Goal: Information Seeking & Learning: Learn about a topic

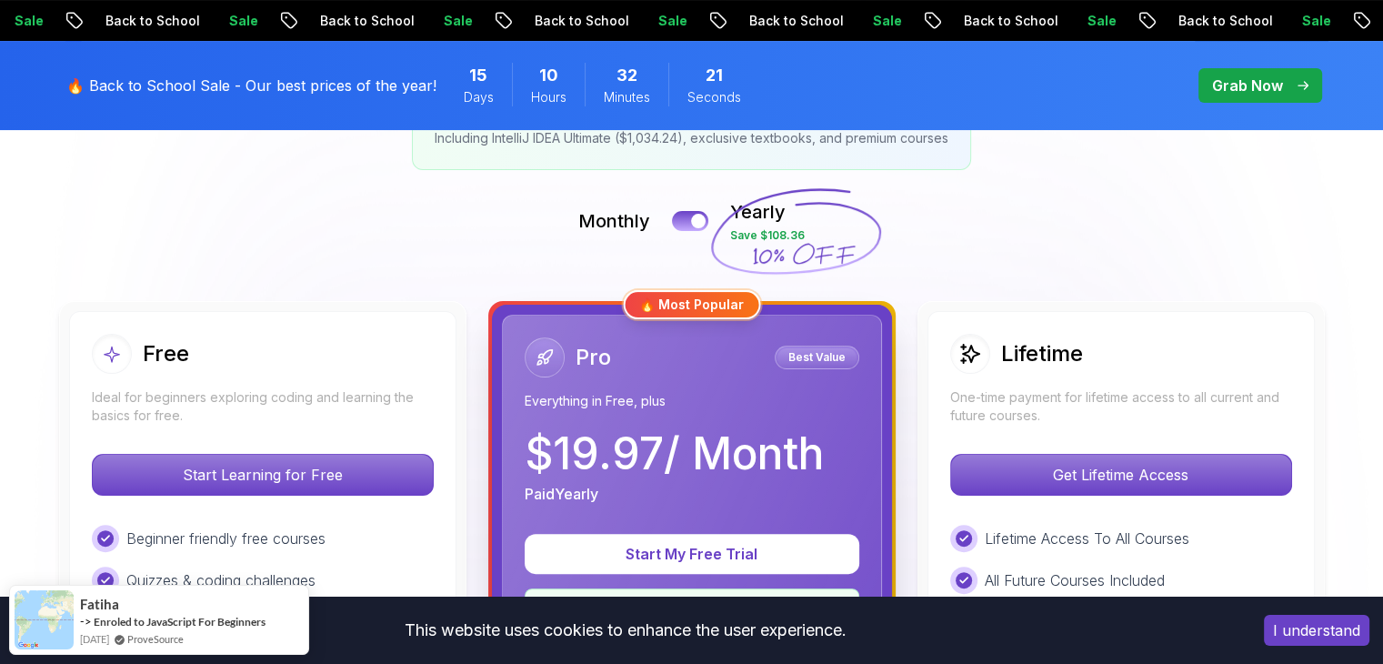
scroll to position [455, 0]
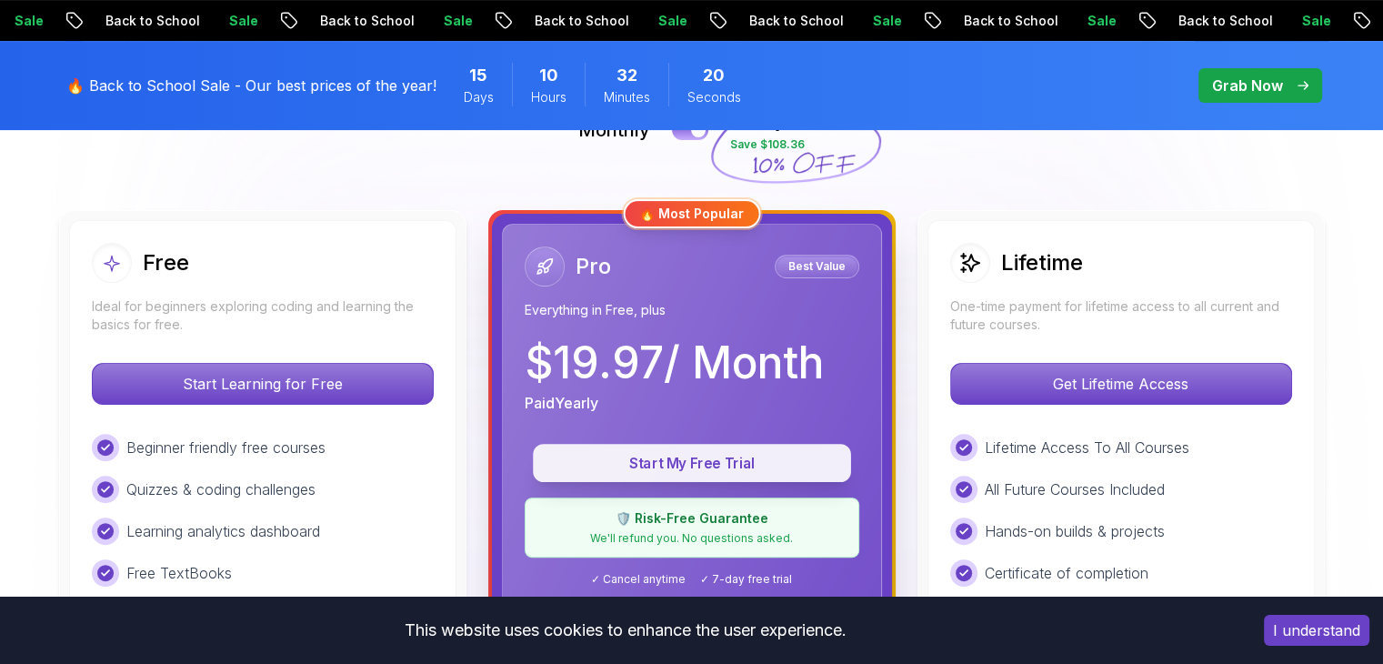
click at [737, 461] on p "Start My Free Trial" at bounding box center [692, 463] width 276 height 21
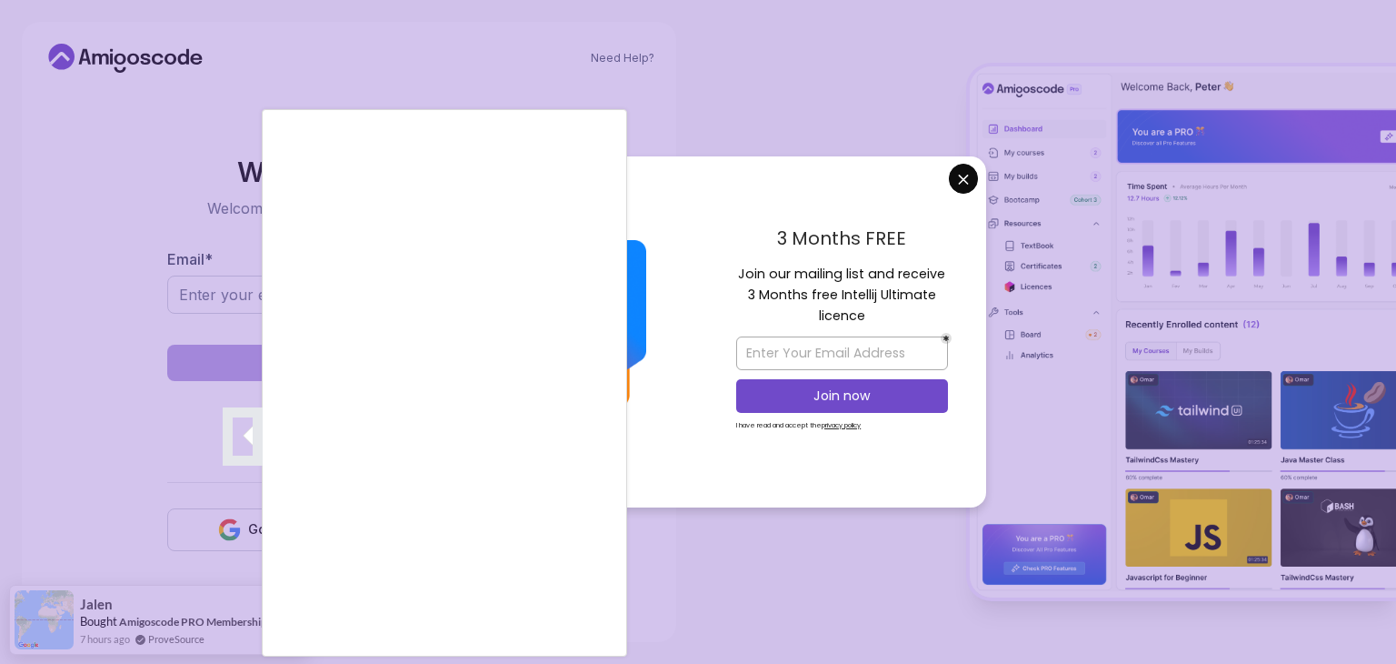
click at [868, 341] on div at bounding box center [698, 332] width 1396 height 664
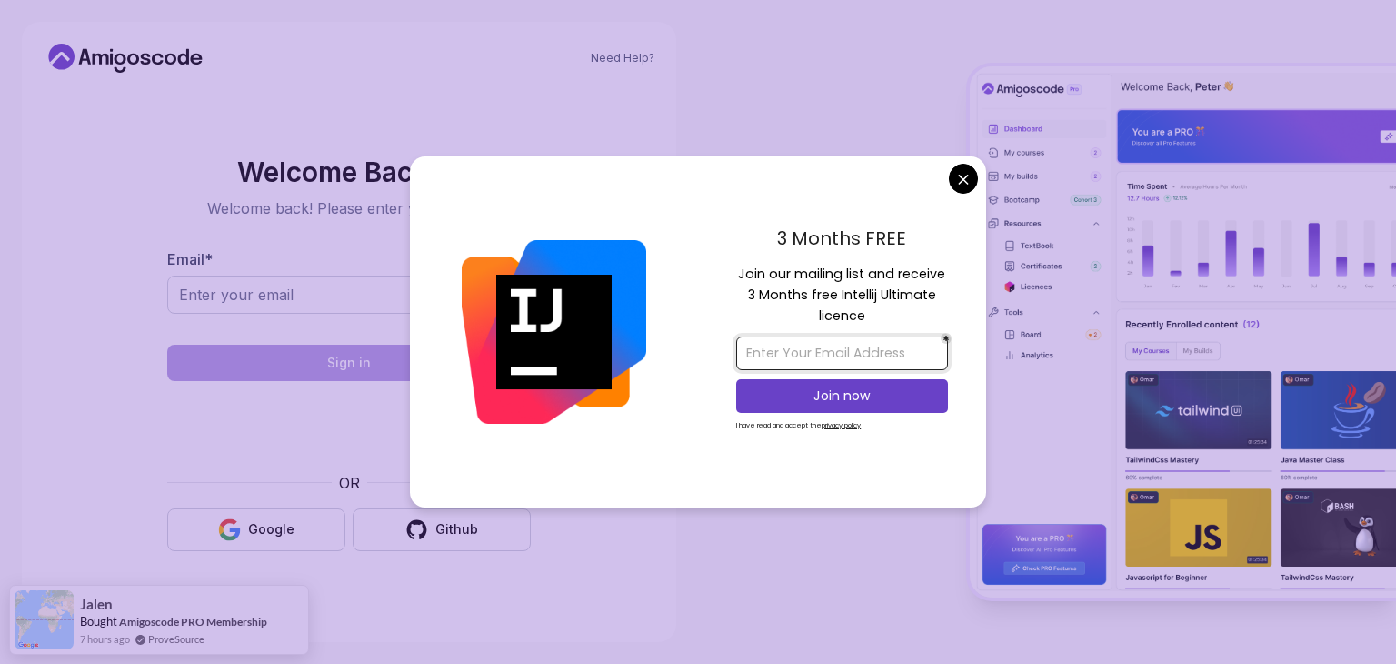
click at [862, 347] on input "email" at bounding box center [842, 353] width 212 height 34
type input "premuser99@gmail.com"
click at [821, 397] on p "Join now" at bounding box center [842, 395] width 172 height 18
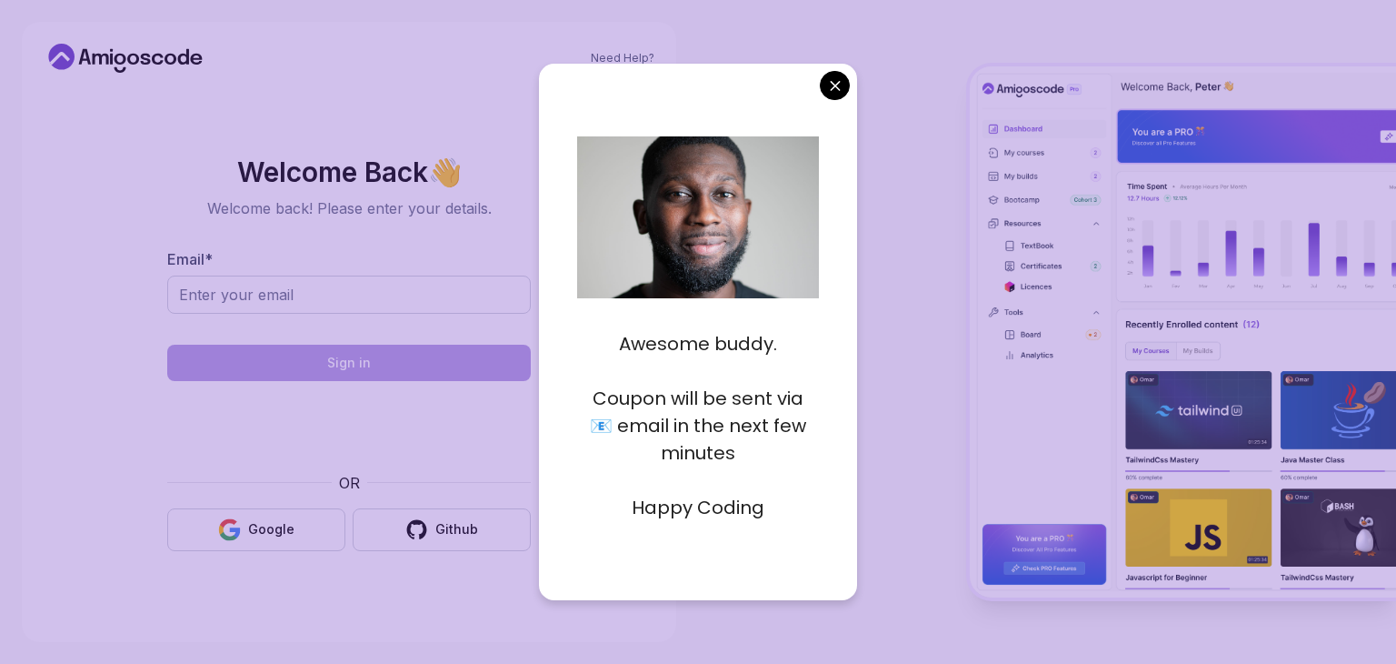
click at [842, 79] on body "Need Help? Welcome Back 👋 Welcome back! Please enter your details. Email * Sign…" at bounding box center [698, 332] width 1396 height 664
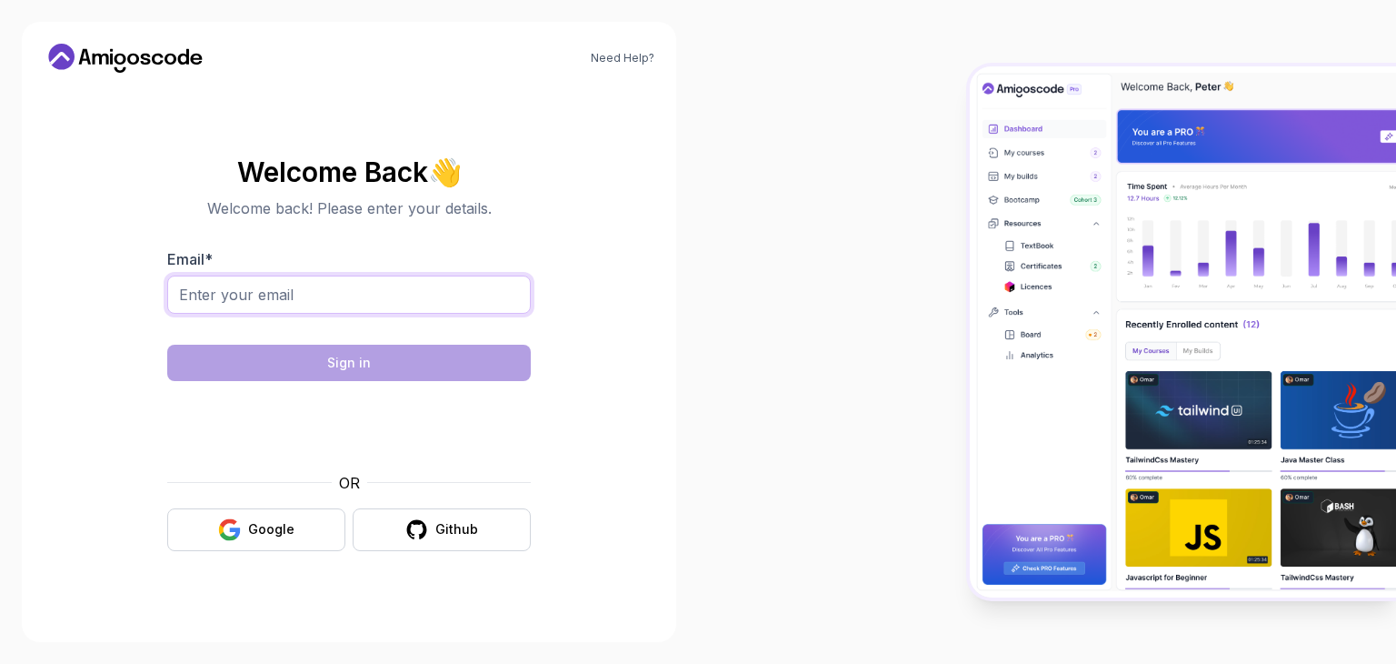
drag, startPoint x: 357, startPoint y: 282, endPoint x: 331, endPoint y: 310, distance: 38.6
click at [357, 282] on input "Email *" at bounding box center [349, 294] width 364 height 38
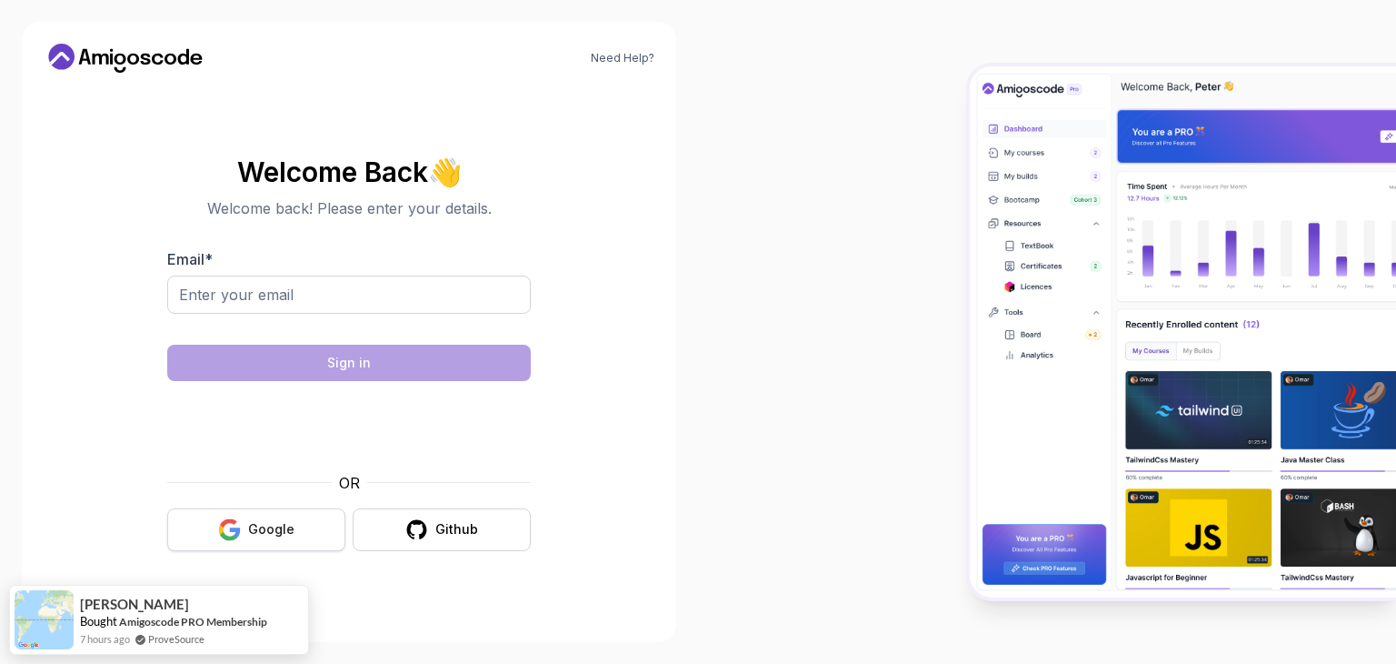
click at [251, 544] on button "Google" at bounding box center [256, 529] width 178 height 43
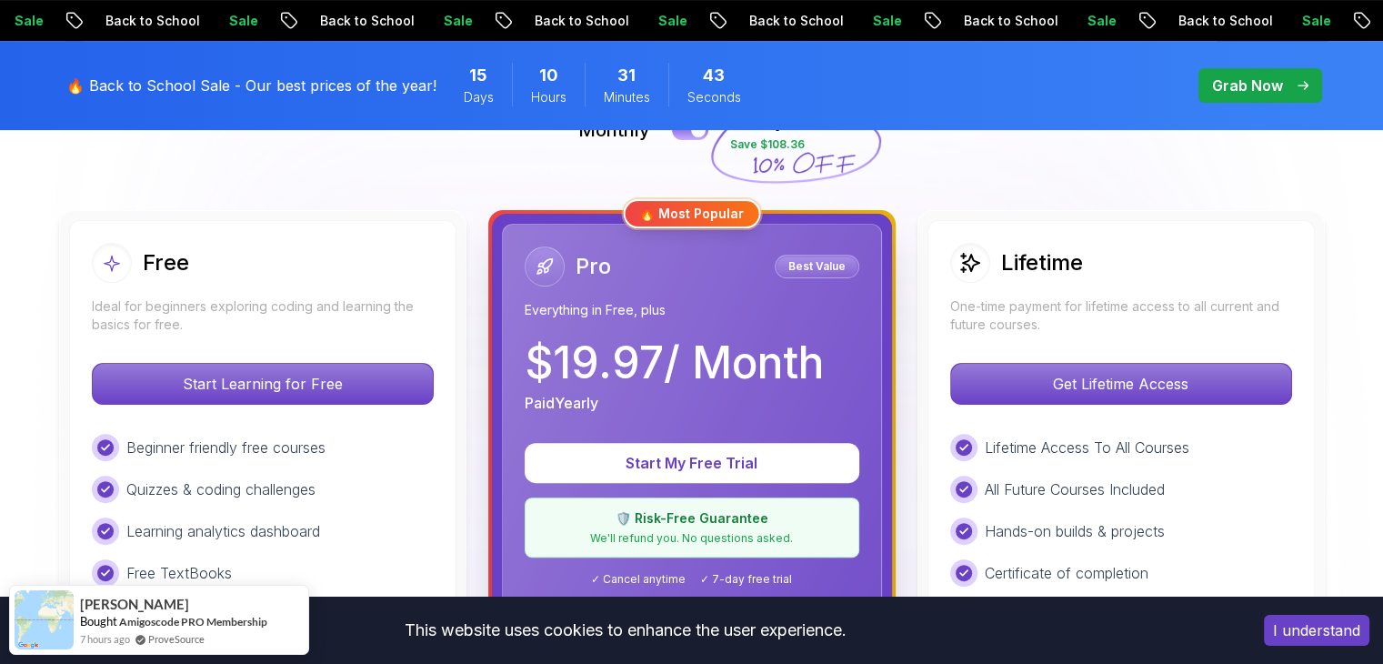
scroll to position [364, 0]
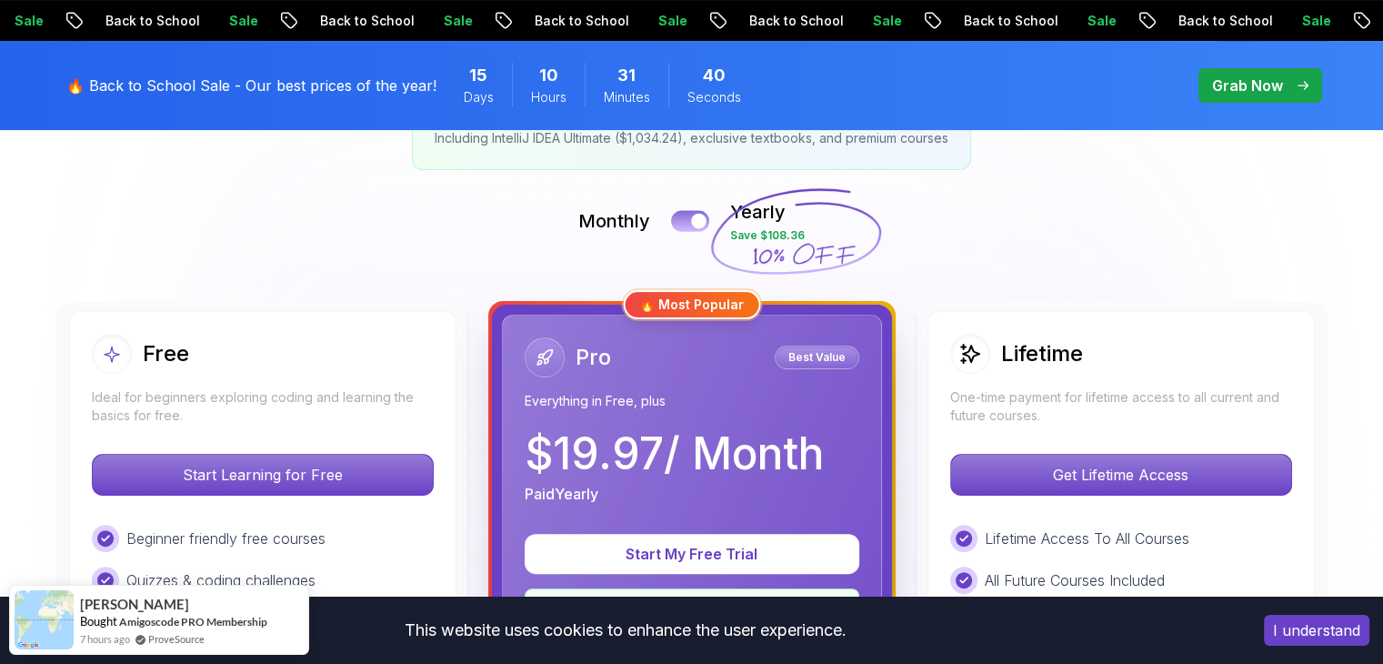
click at [687, 215] on button at bounding box center [690, 220] width 38 height 21
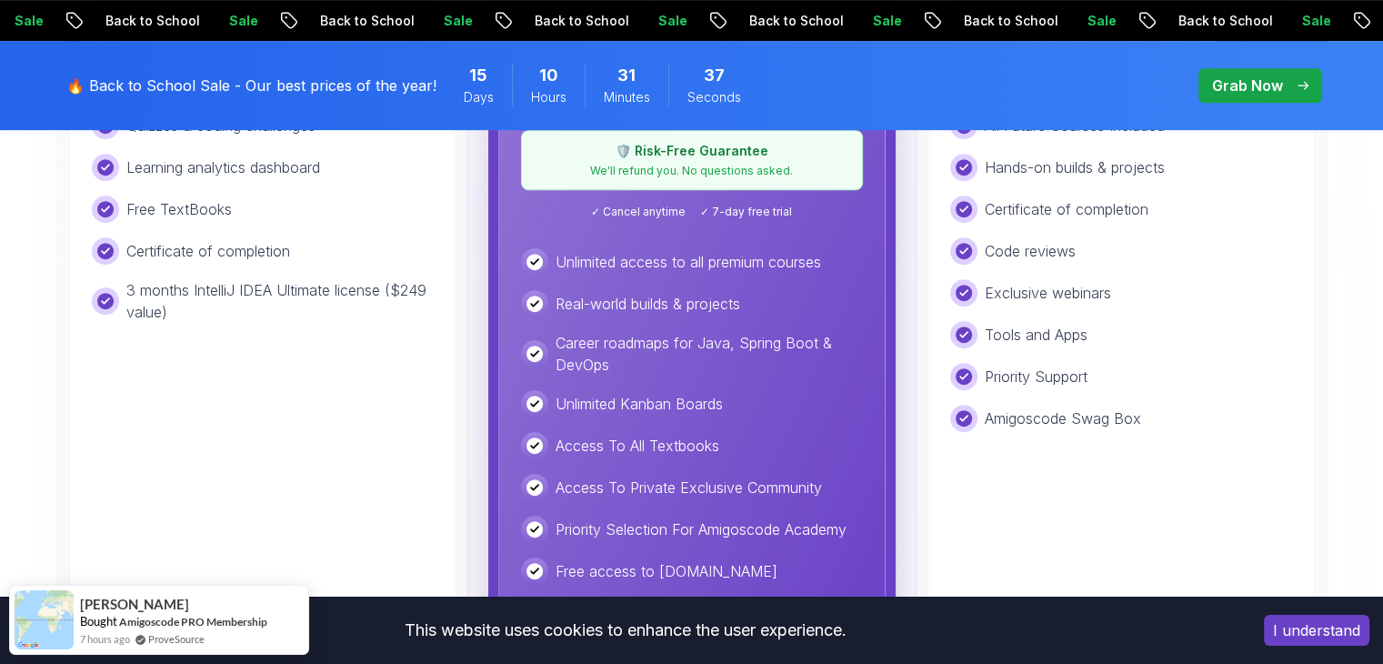
scroll to position [273, 0]
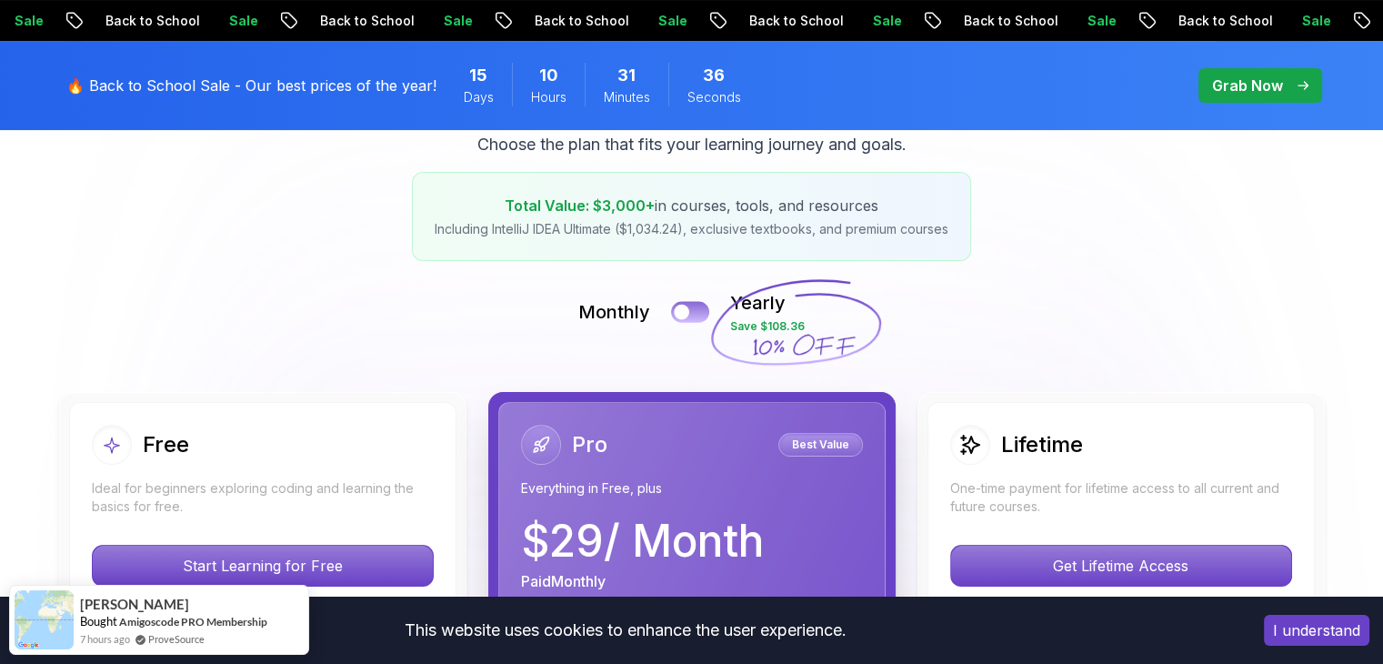
click at [694, 303] on button at bounding box center [690, 311] width 38 height 21
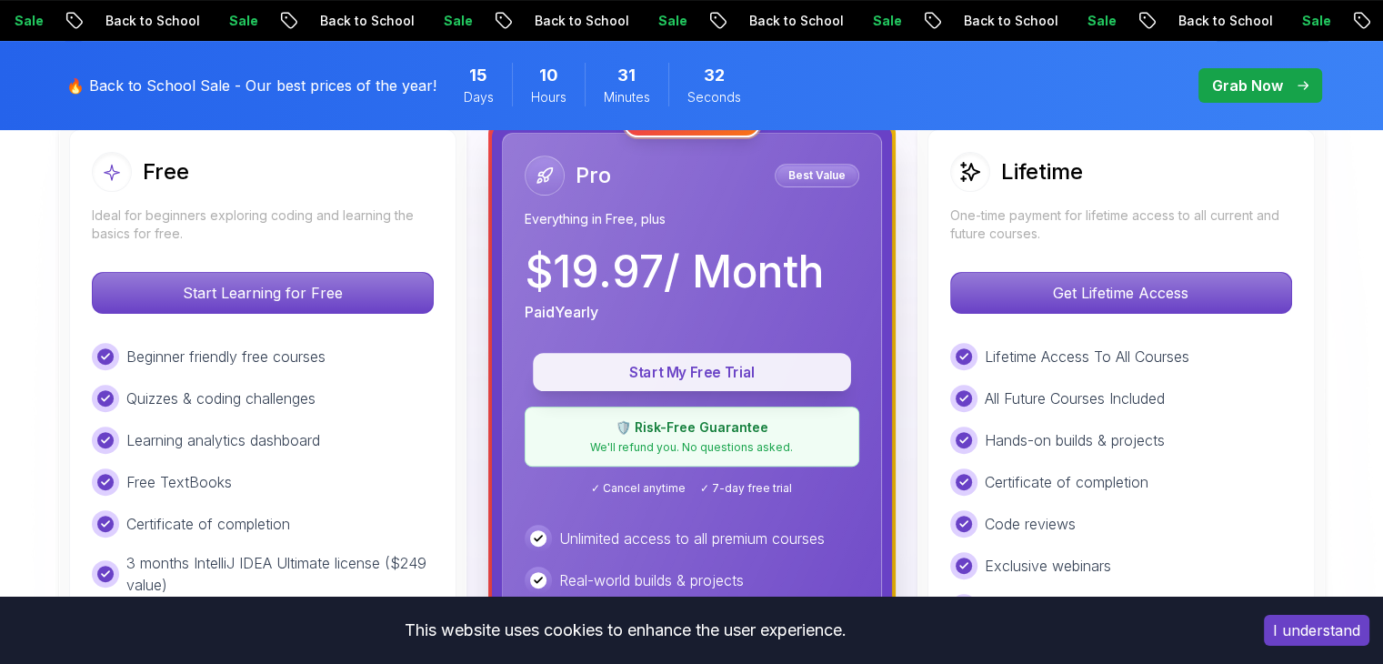
scroll to position [455, 0]
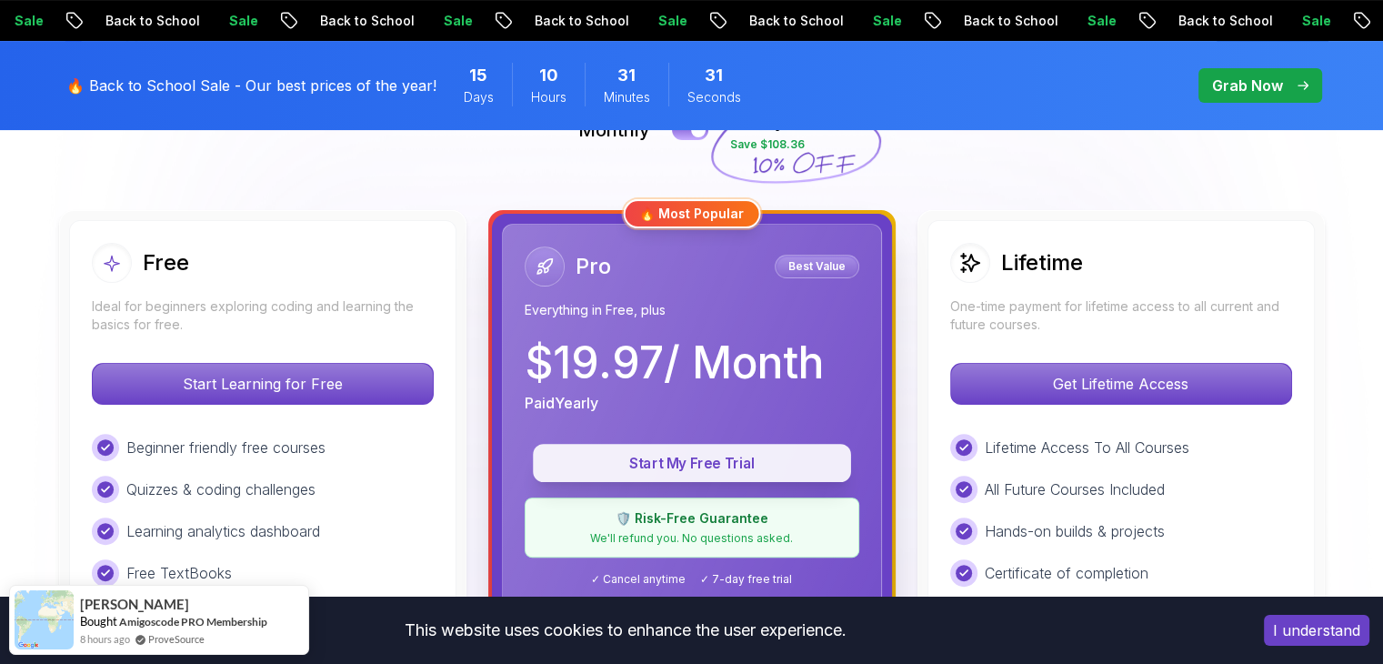
click at [714, 470] on p "Start My Free Trial" at bounding box center [692, 463] width 276 height 21
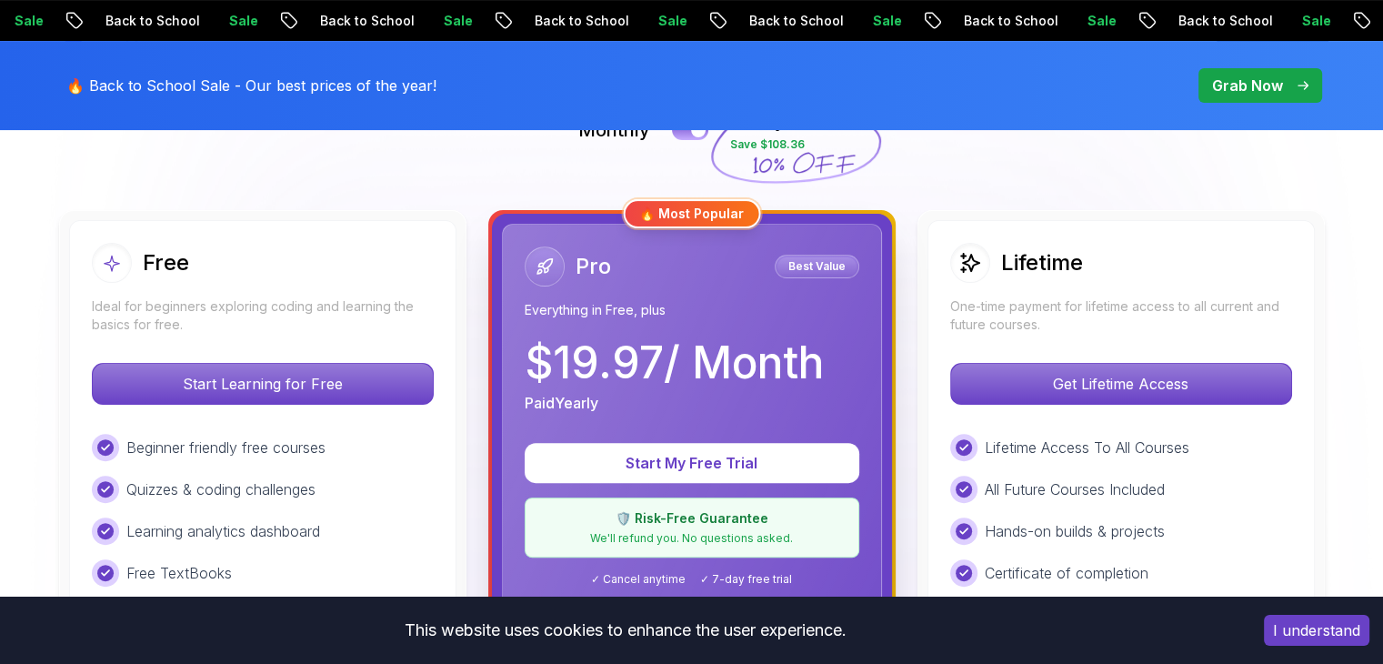
scroll to position [182, 0]
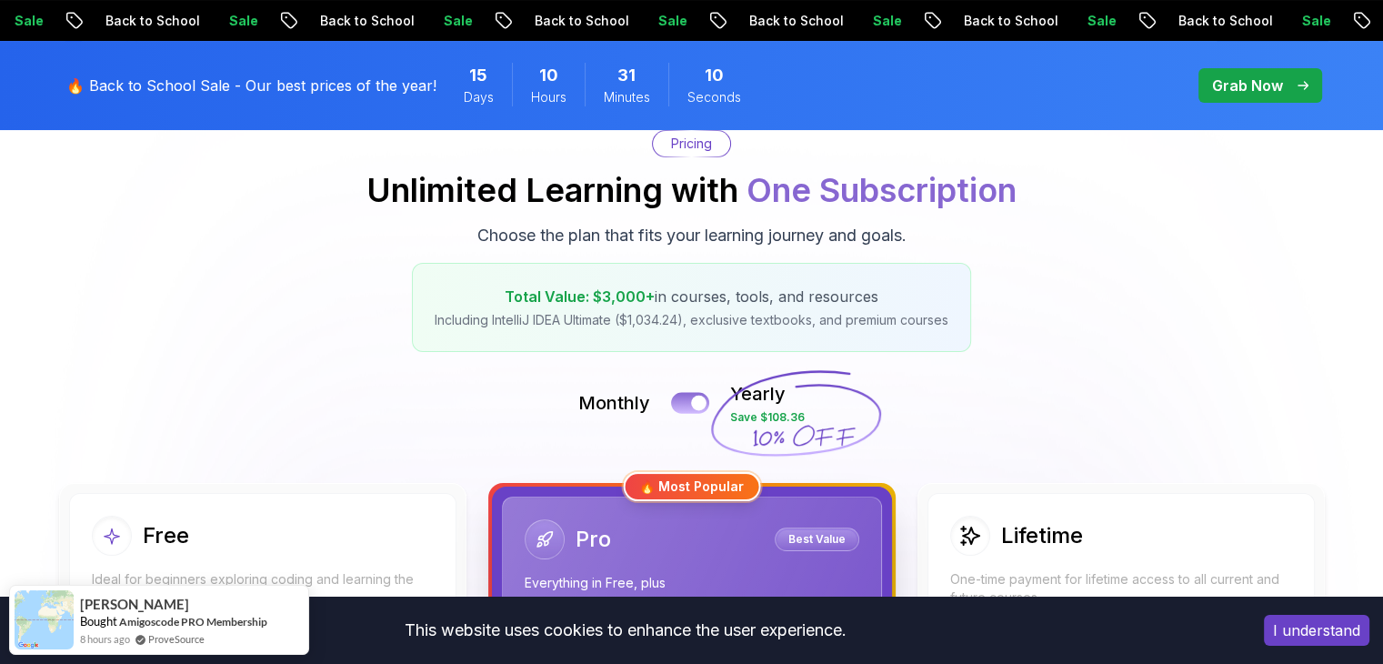
click at [684, 400] on button at bounding box center [690, 402] width 38 height 21
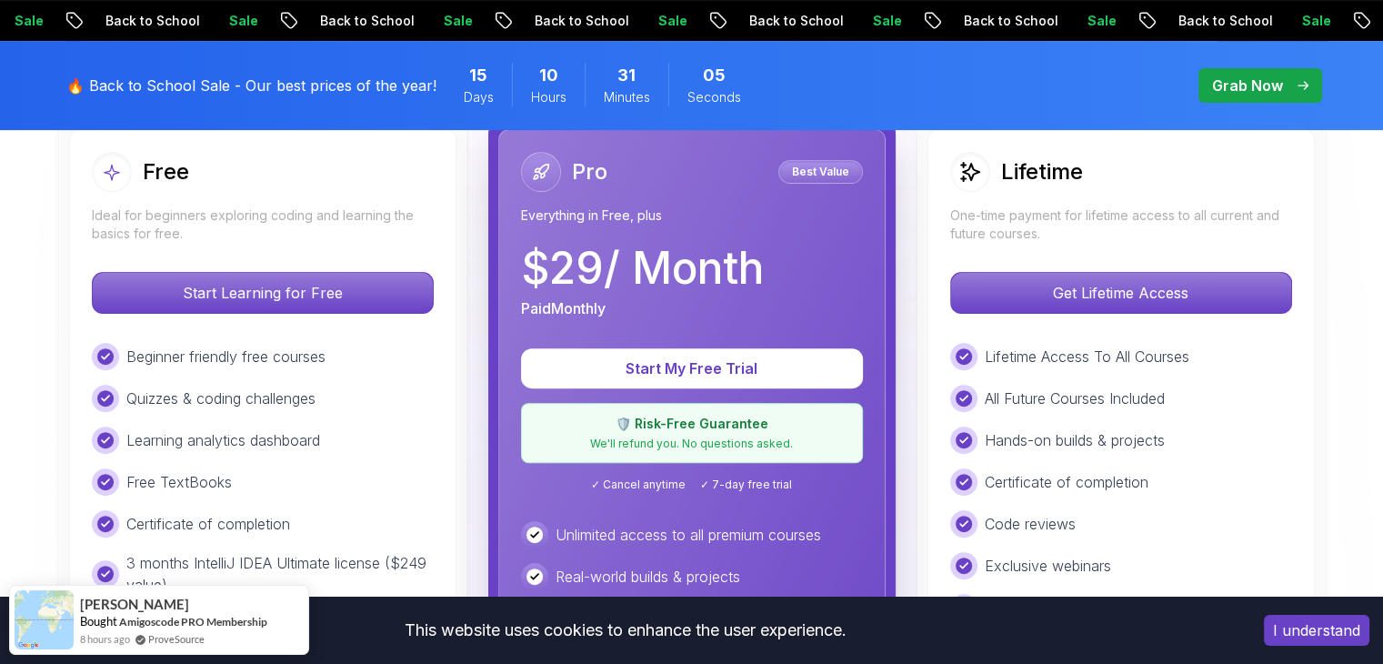
scroll to position [455, 0]
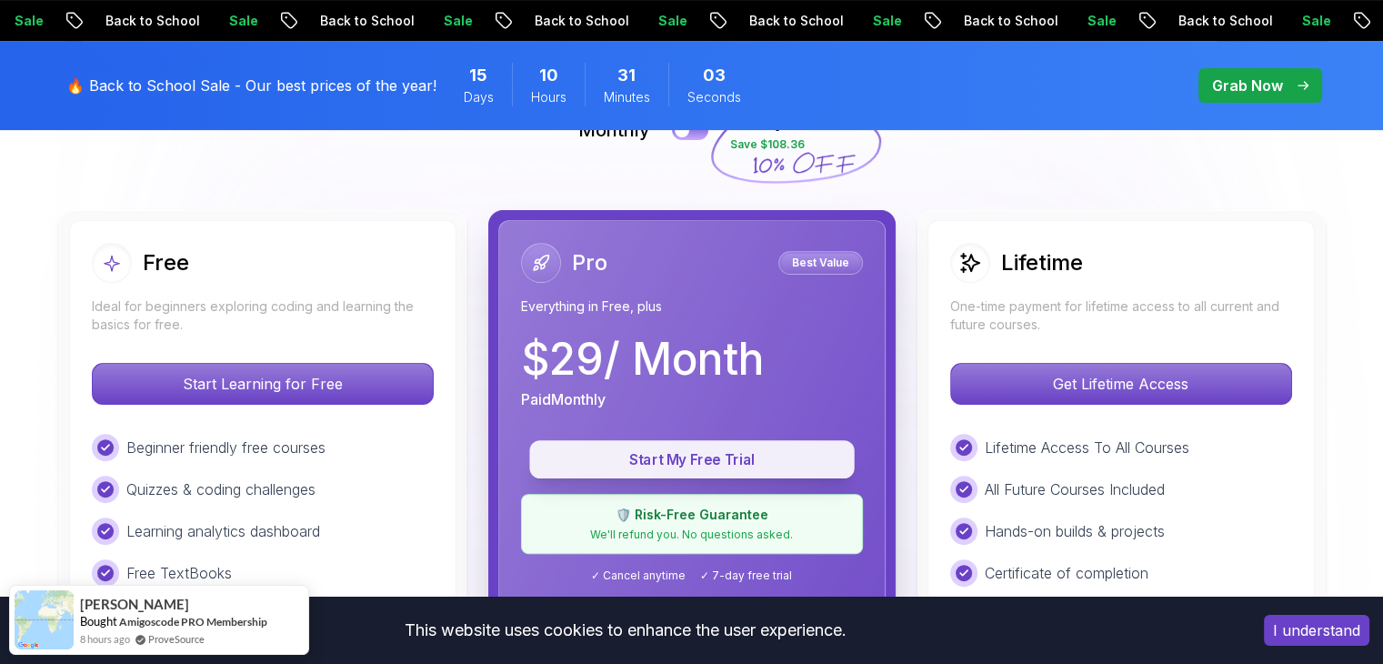
click at [705, 457] on p "Start My Free Trial" at bounding box center [692, 459] width 284 height 21
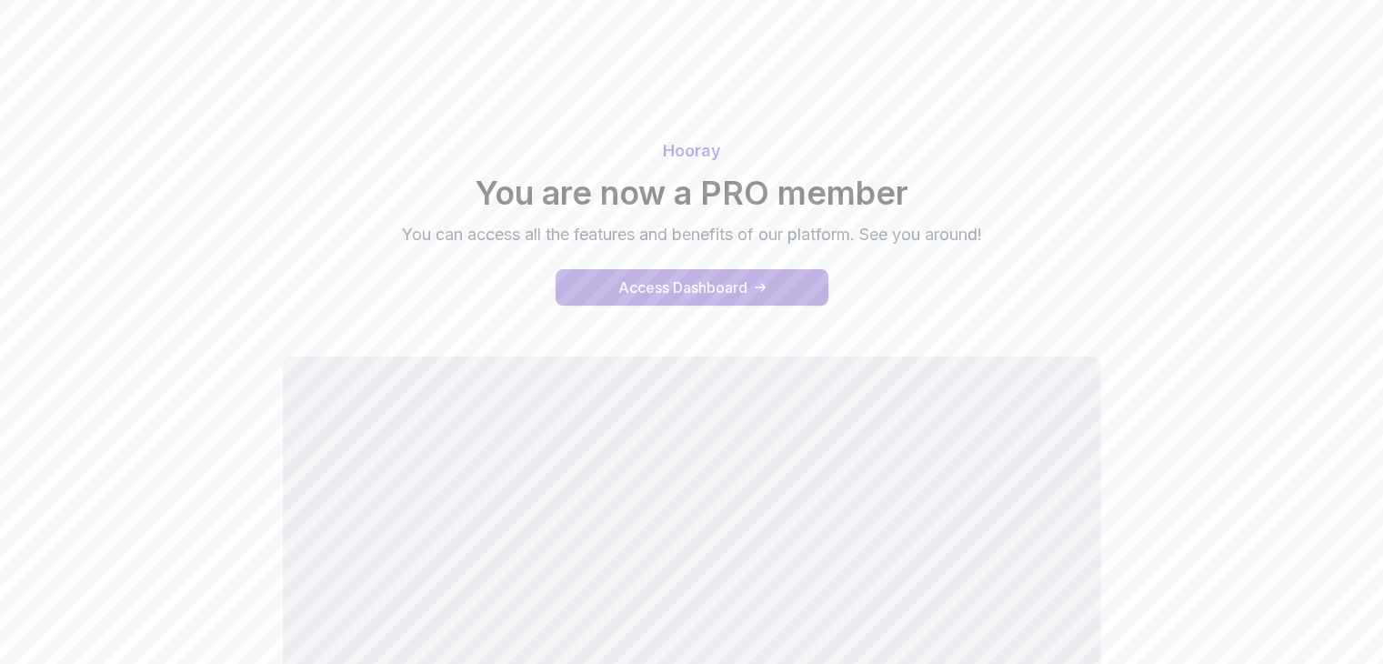
click at [741, 285] on div "Access Dashboard" at bounding box center [682, 287] width 129 height 22
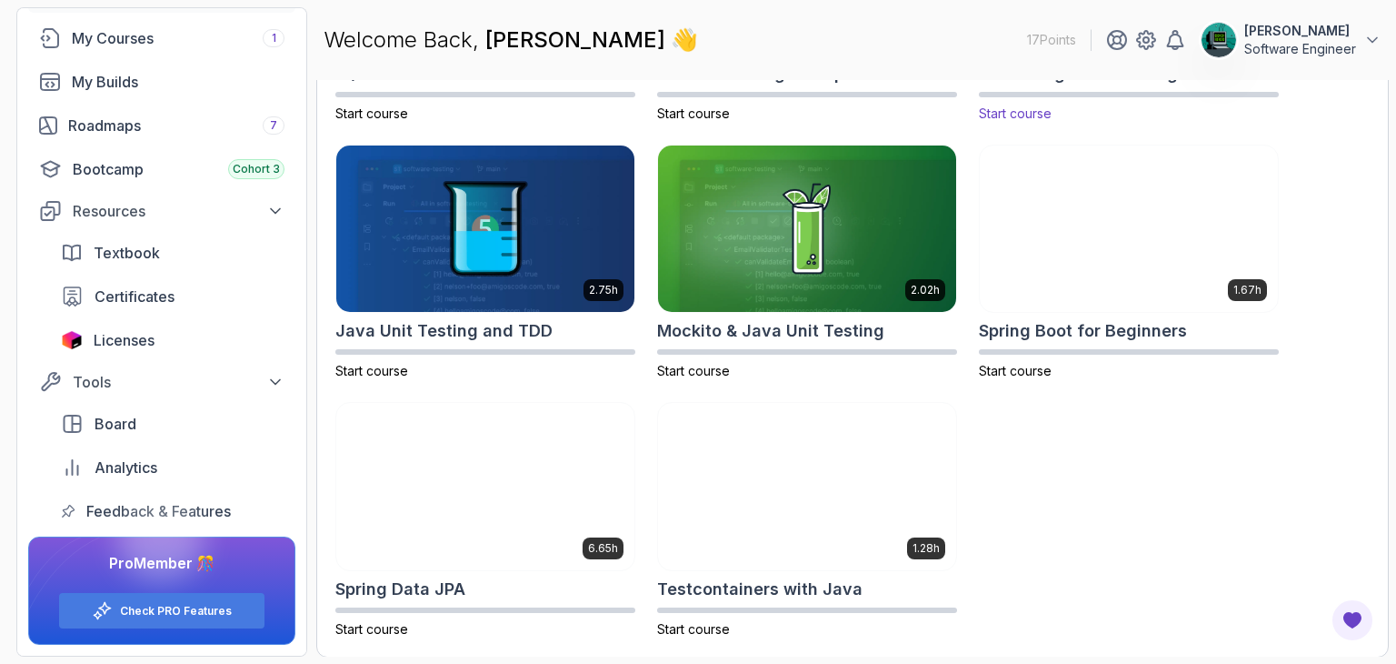
scroll to position [214, 0]
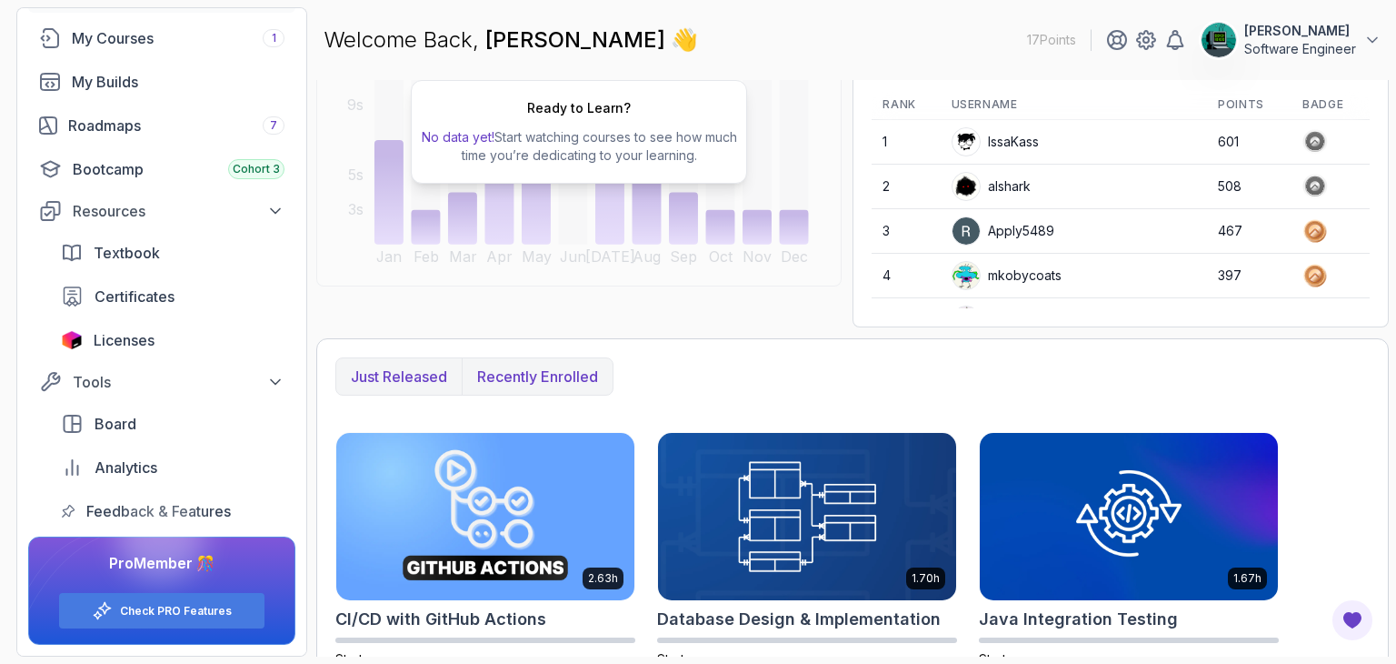
click at [558, 372] on p "Recently enrolled" at bounding box center [537, 376] width 121 height 22
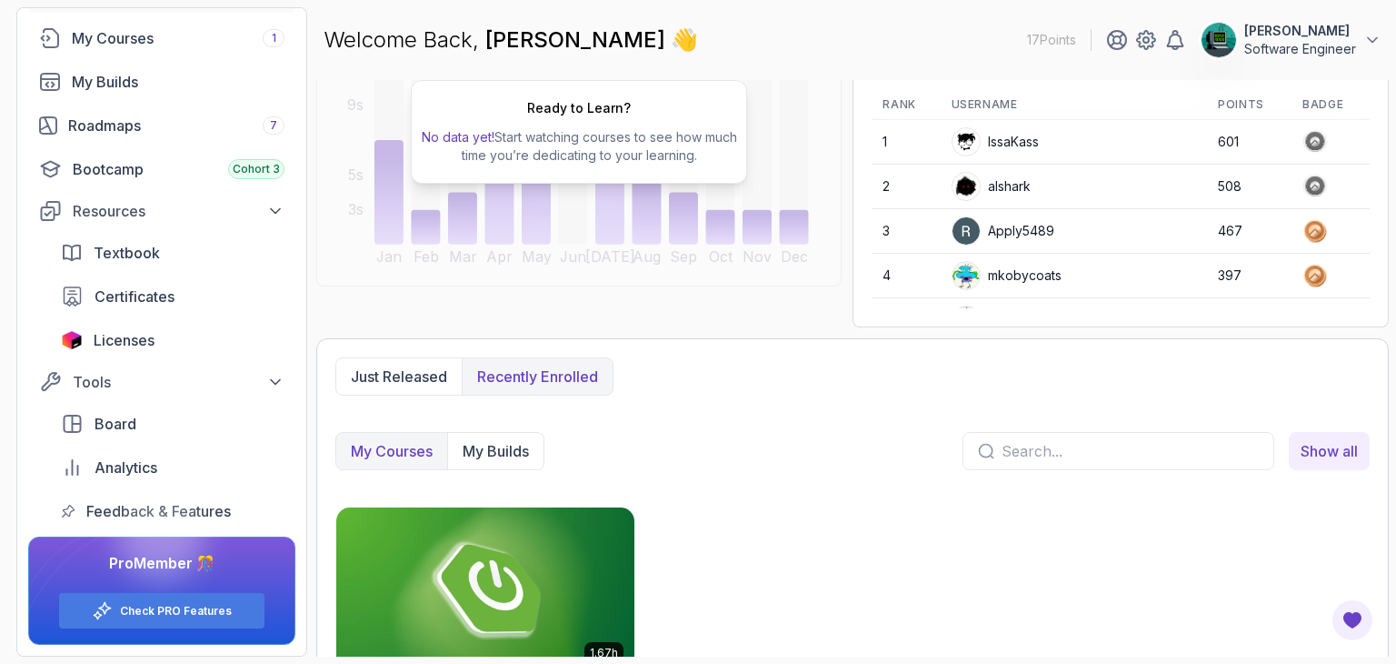
scroll to position [317, 0]
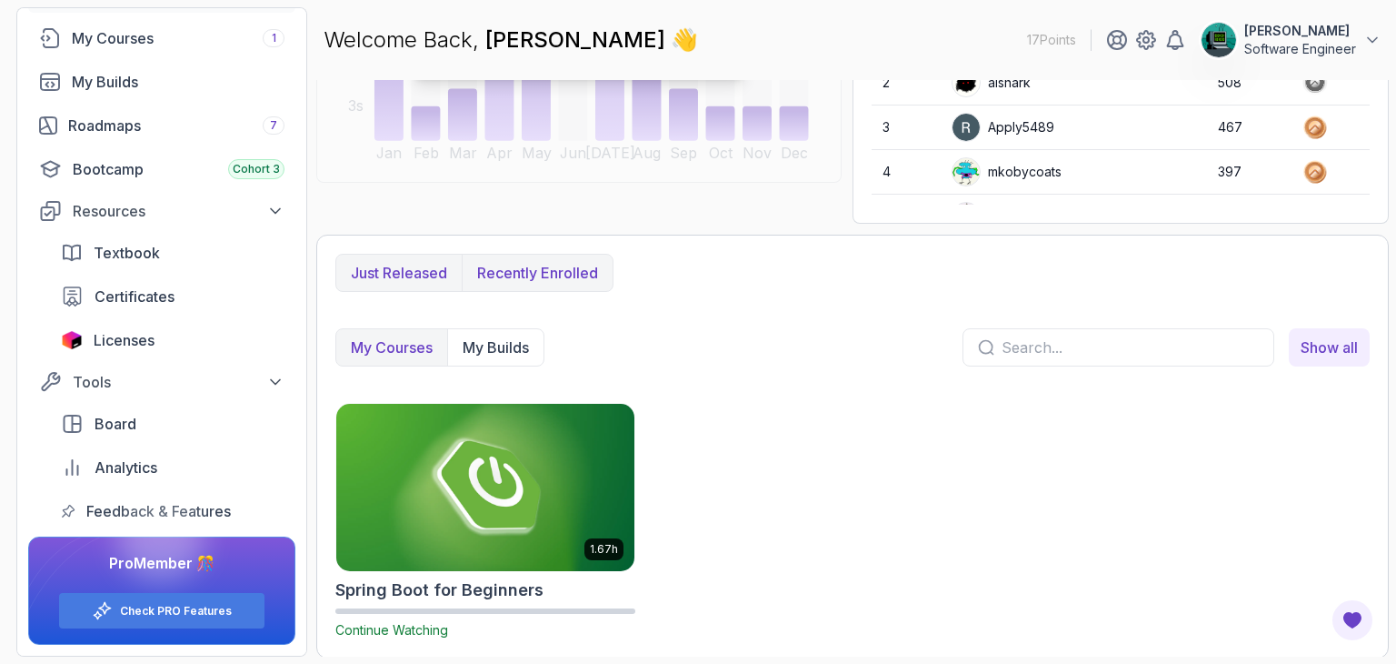
click at [405, 274] on p "Just released" at bounding box center [399, 273] width 96 height 22
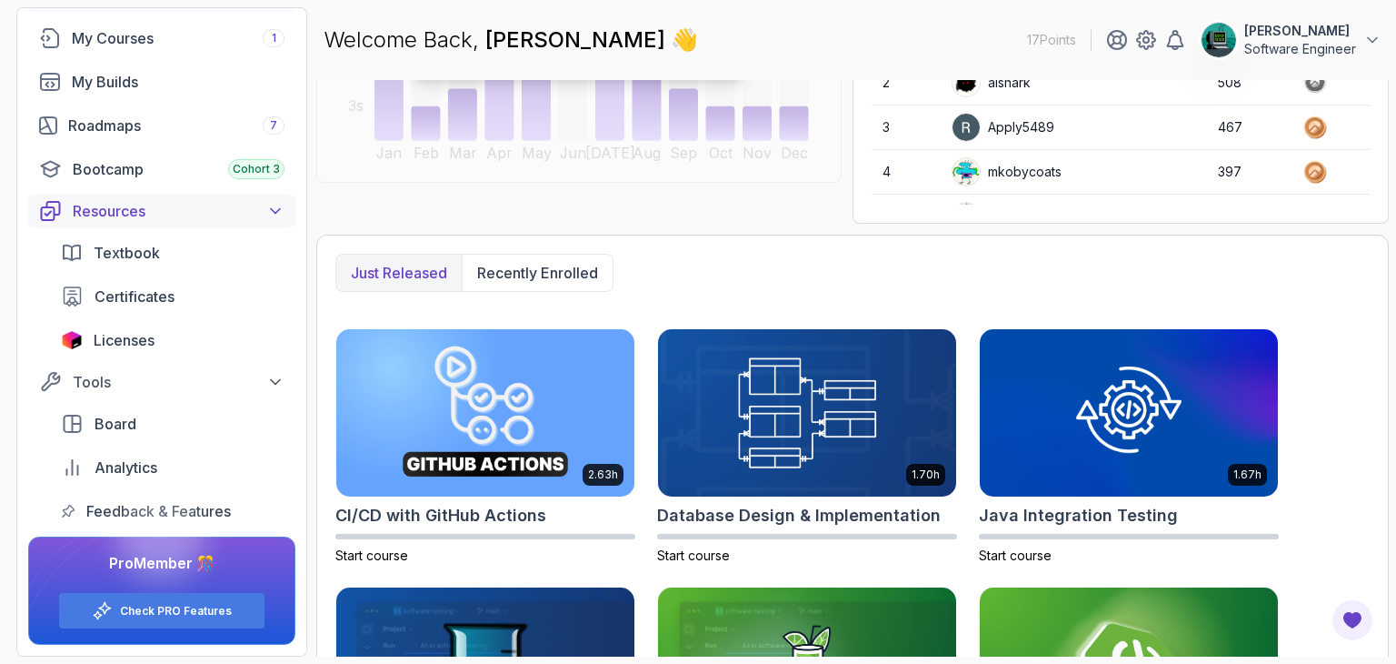
scroll to position [0, 0]
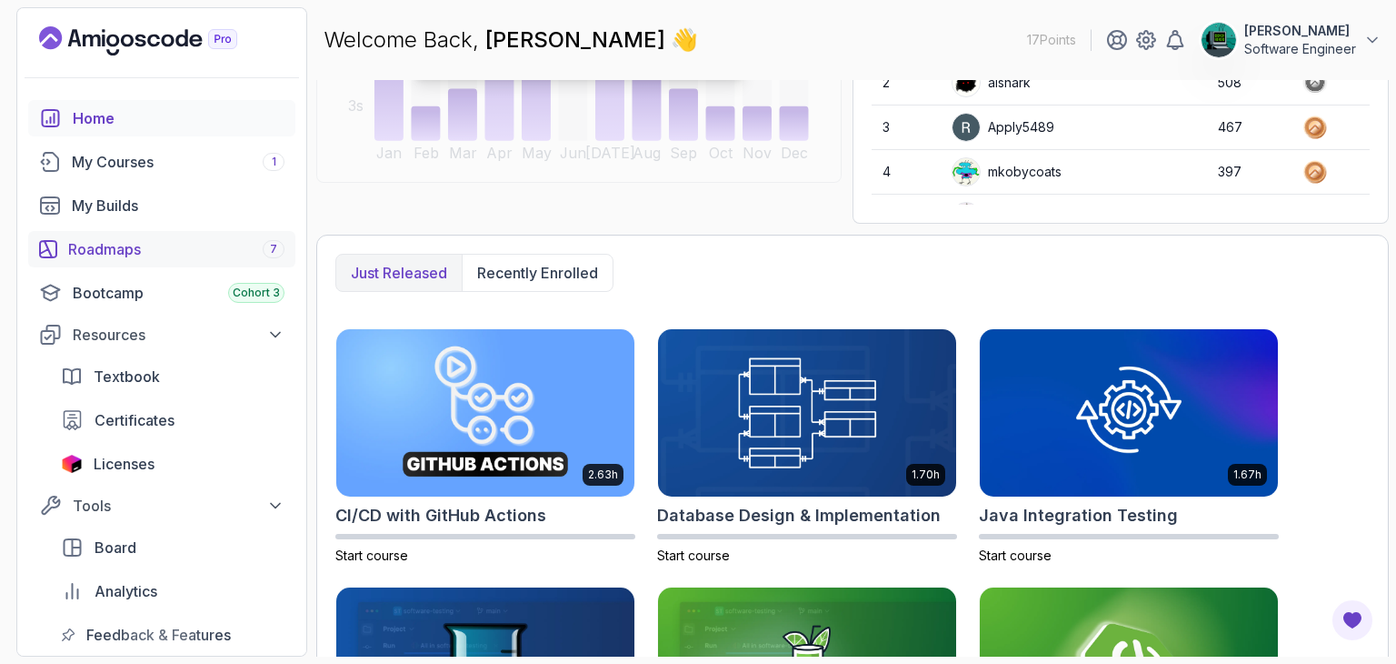
click at [128, 241] on div "Roadmaps 7" at bounding box center [176, 249] width 216 height 22
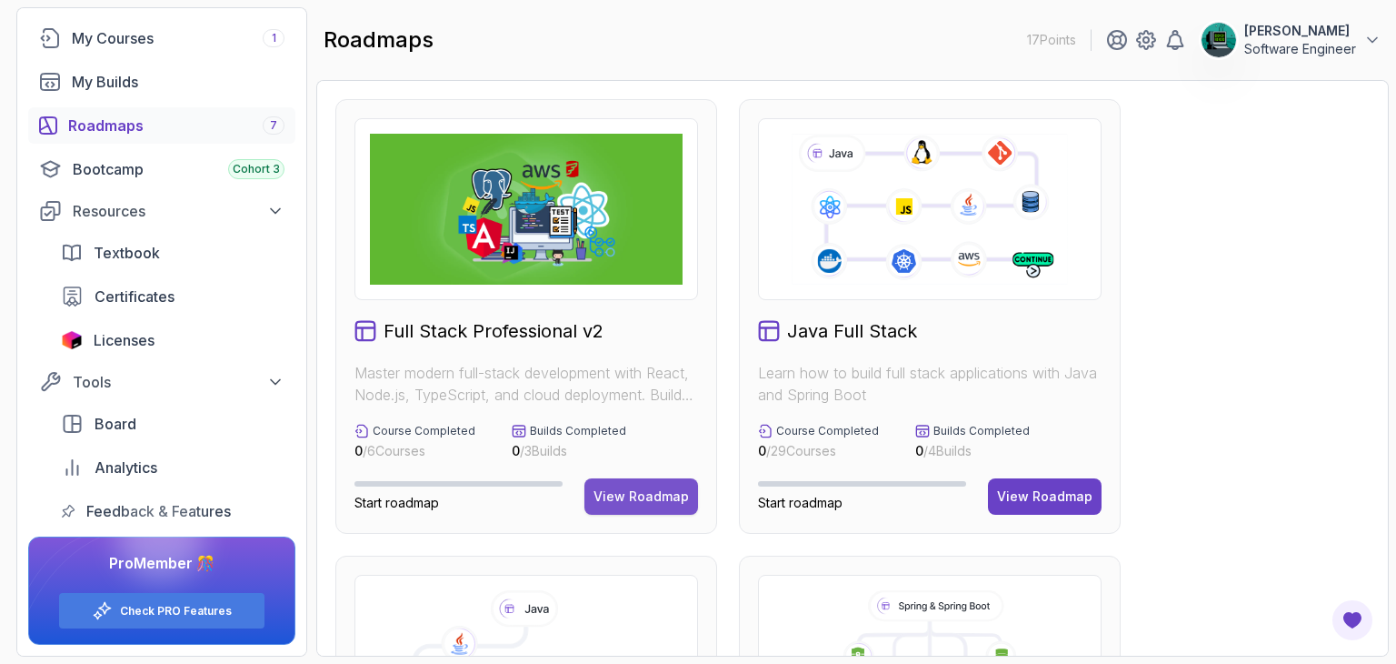
click at [636, 497] on div "View Roadmap" at bounding box center [641, 496] width 95 height 18
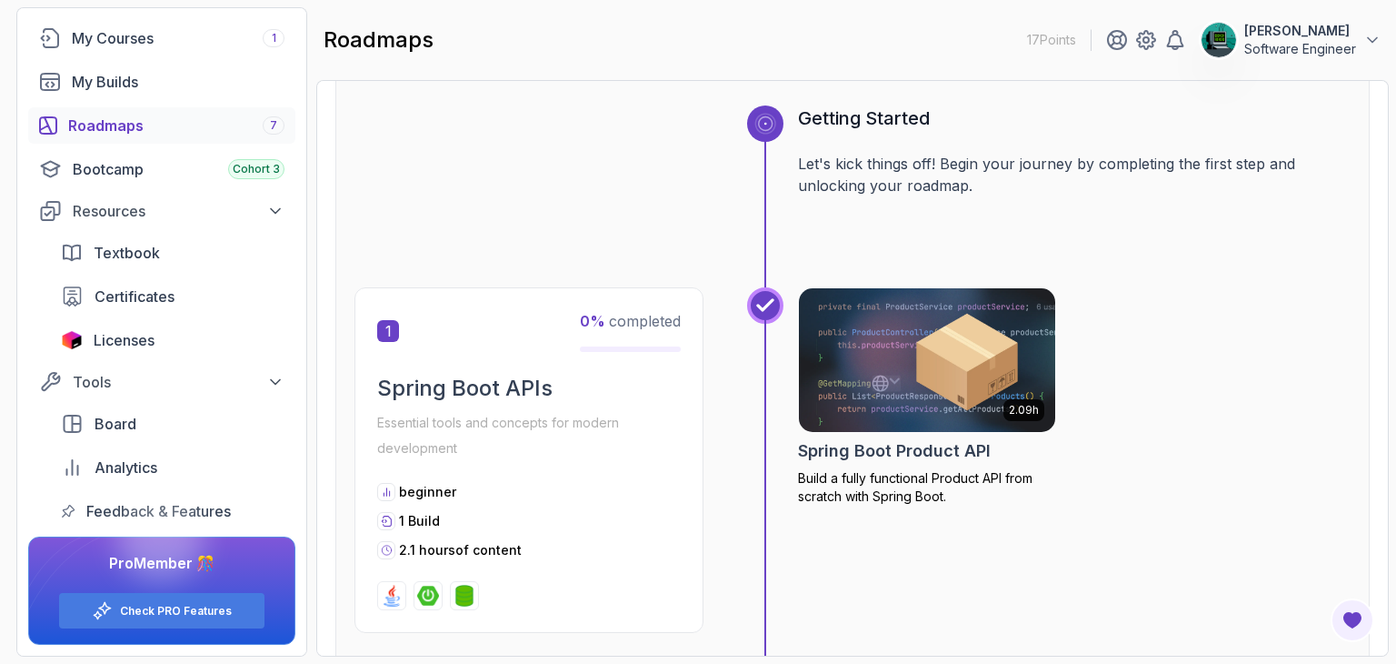
scroll to position [273, 0]
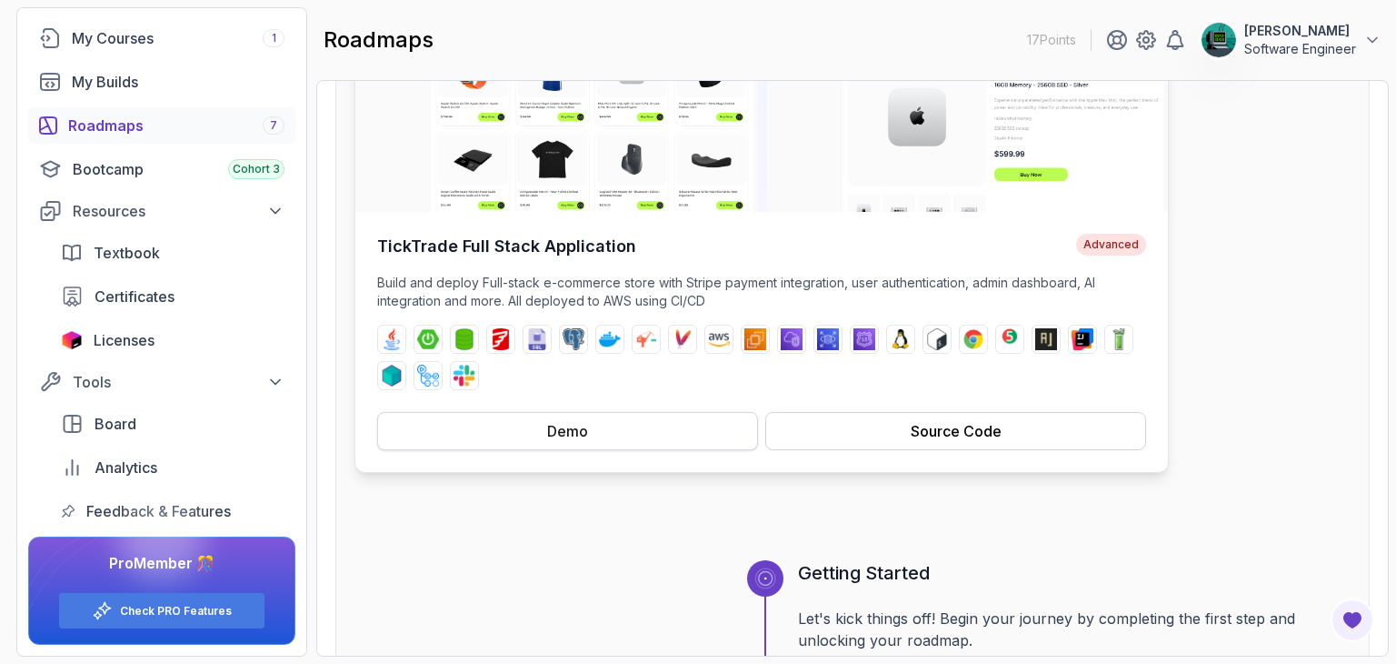
click at [583, 447] on button "Demo" at bounding box center [567, 431] width 381 height 38
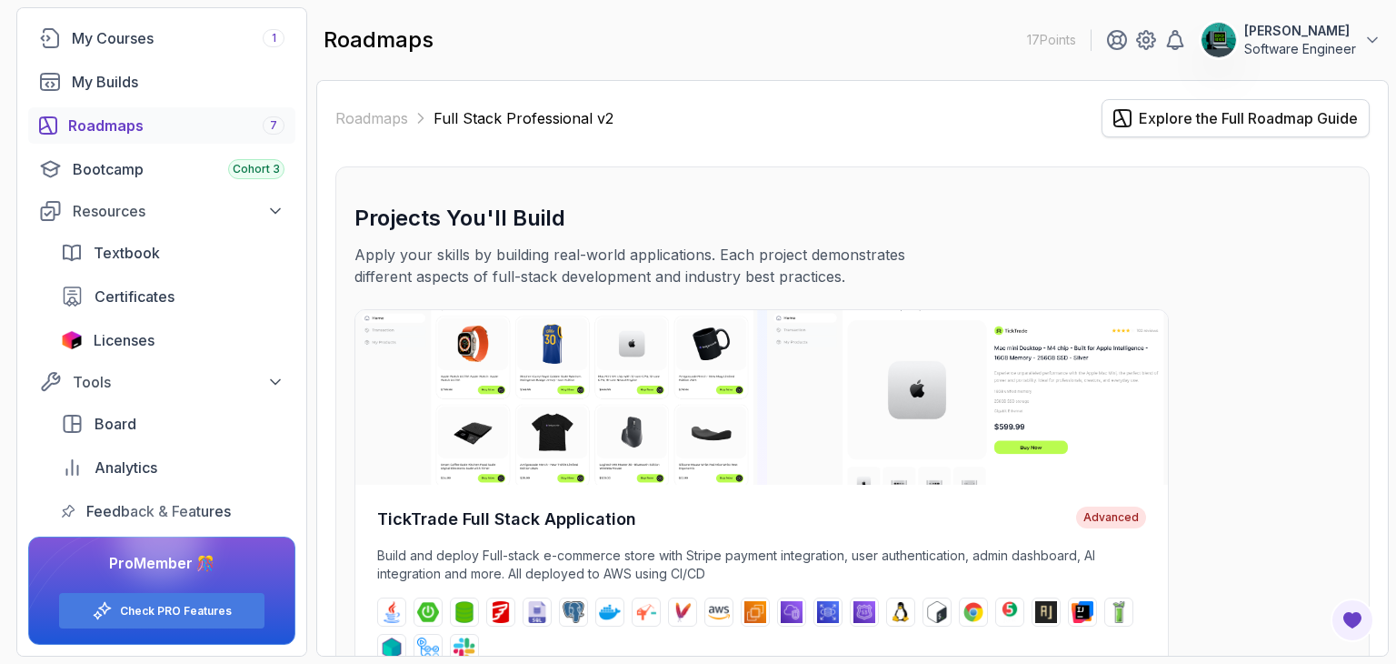
click at [1204, 108] on div "Explore the Full Roadmap Guide" at bounding box center [1248, 118] width 219 height 22
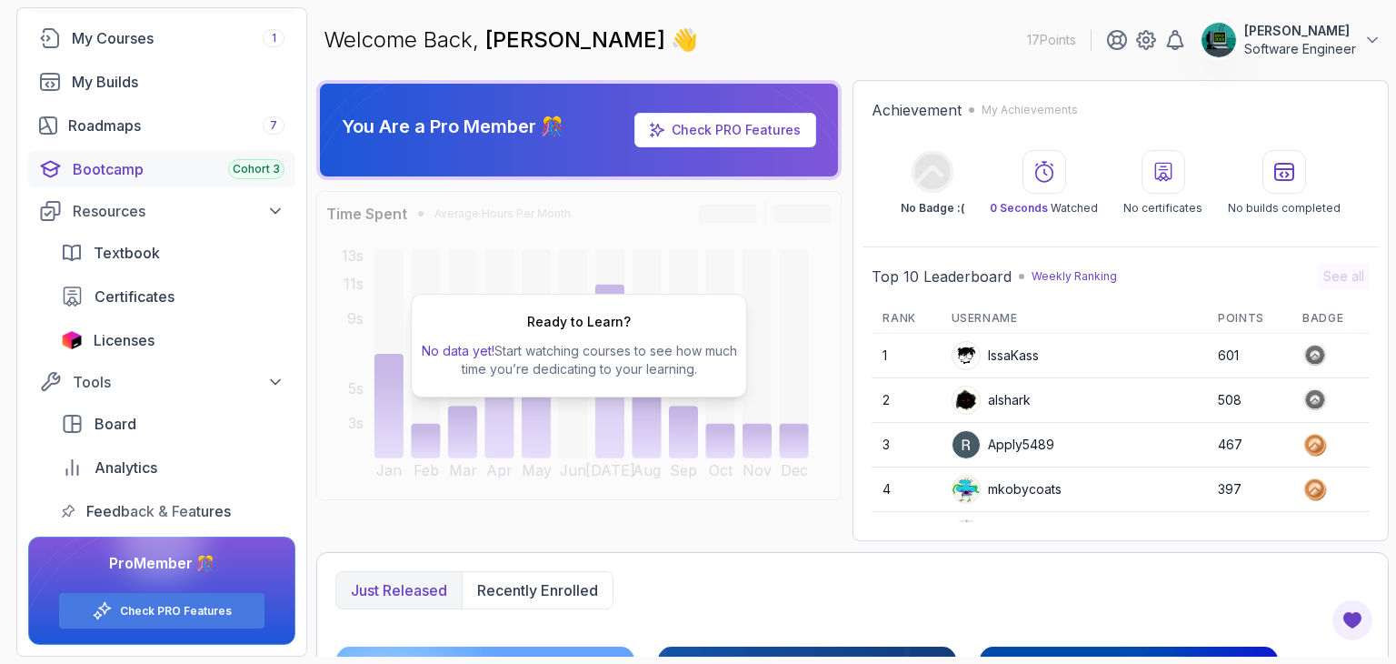
click at [195, 170] on div "Bootcamp Cohort 3" at bounding box center [179, 169] width 212 height 22
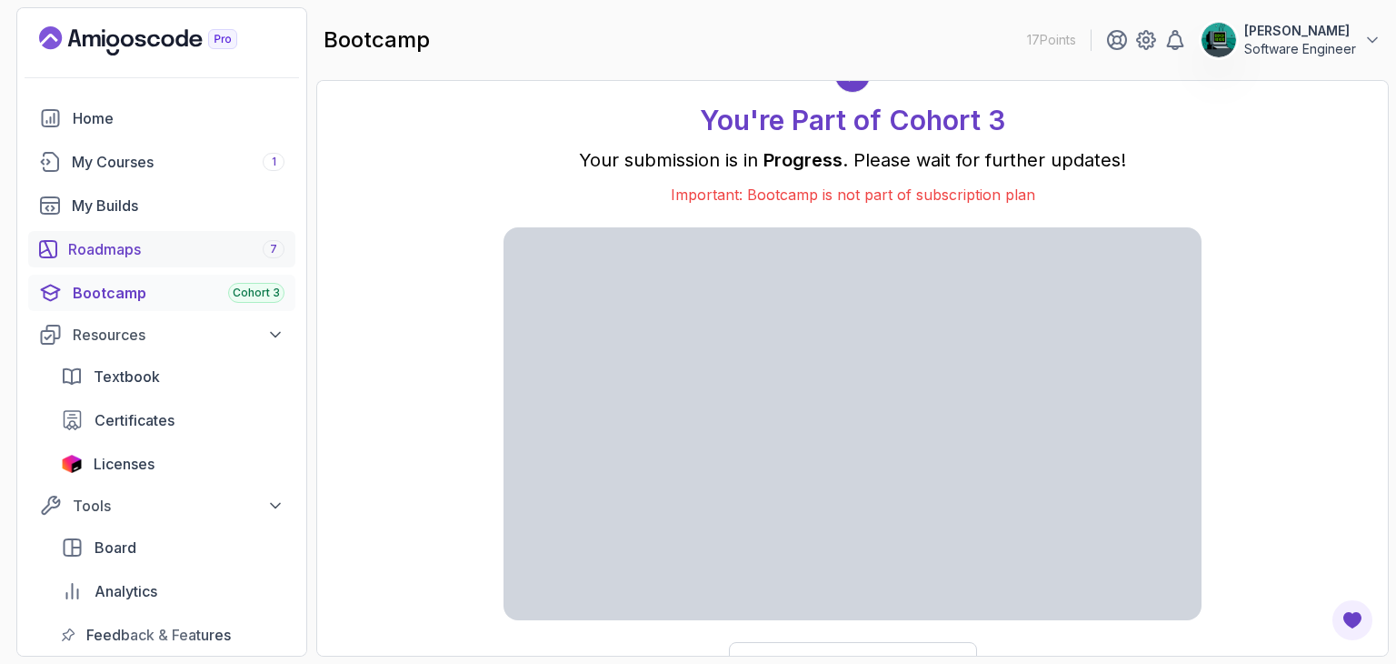
click at [103, 255] on div "Roadmaps 7" at bounding box center [176, 249] width 216 height 22
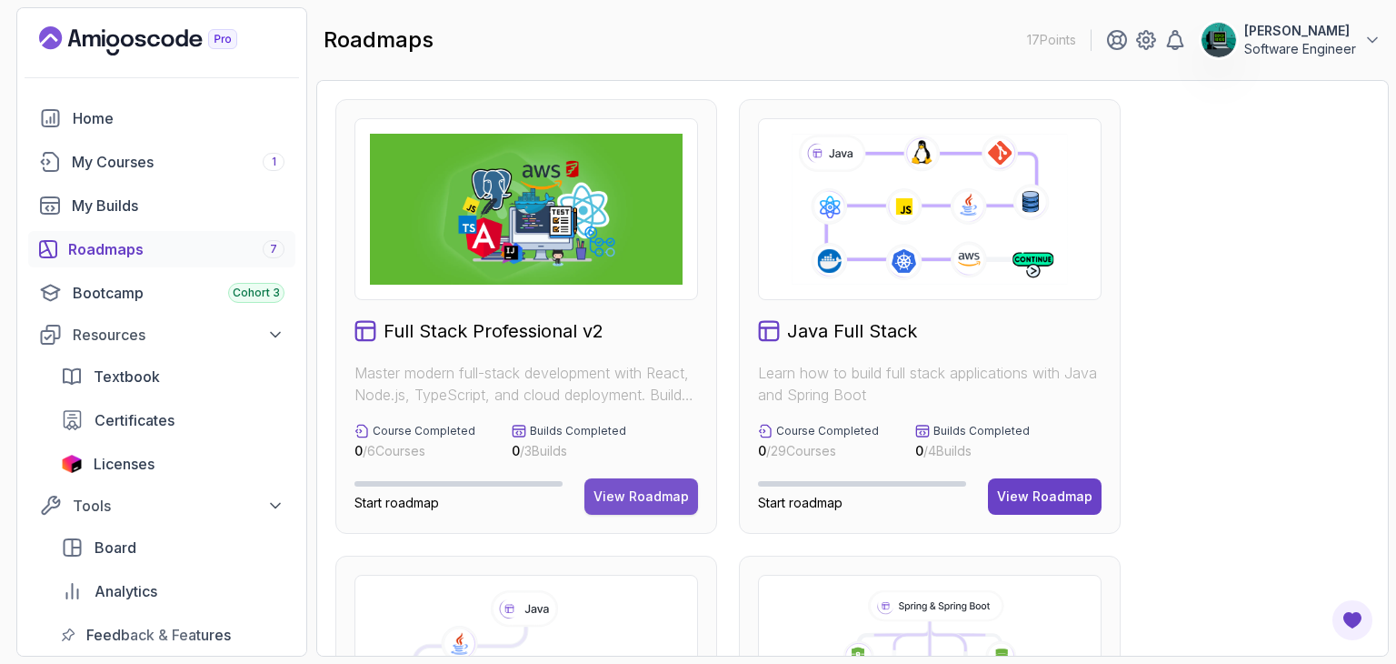
click at [645, 498] on div "View Roadmap" at bounding box center [641, 496] width 95 height 18
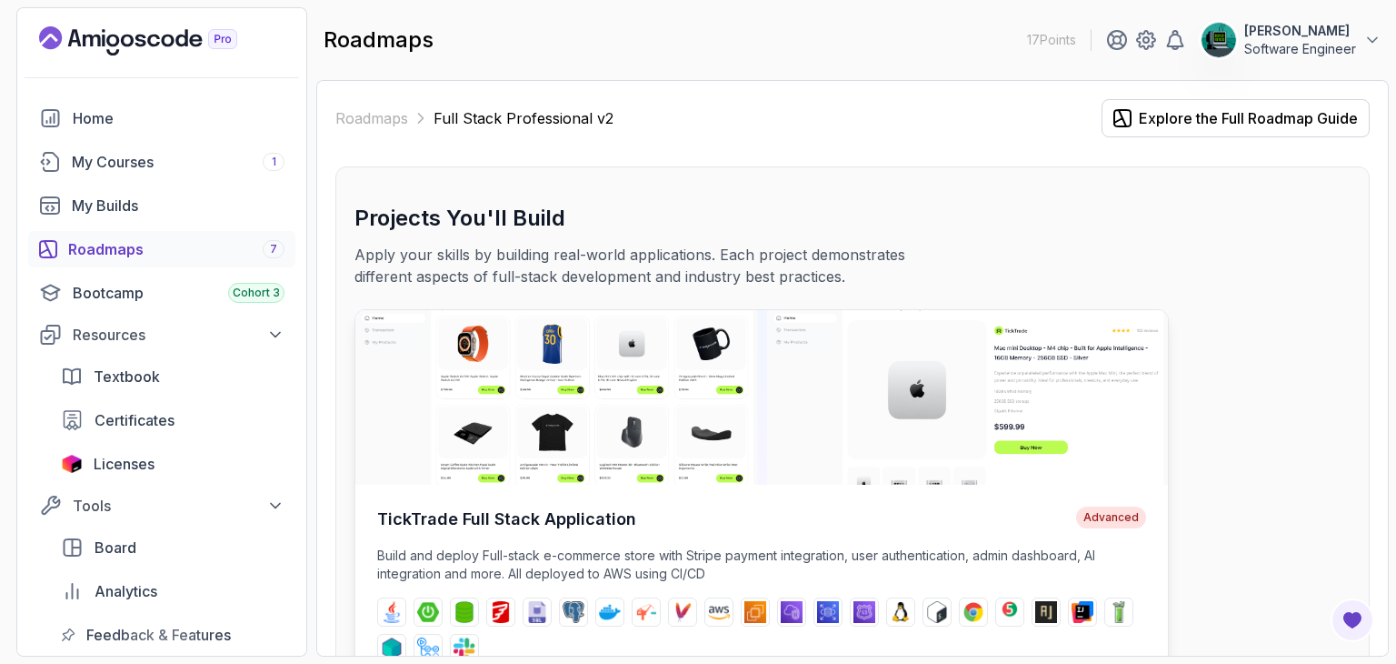
click at [921, 395] on img at bounding box center [761, 397] width 813 height 175
click at [594, 395] on img at bounding box center [761, 397] width 813 height 175
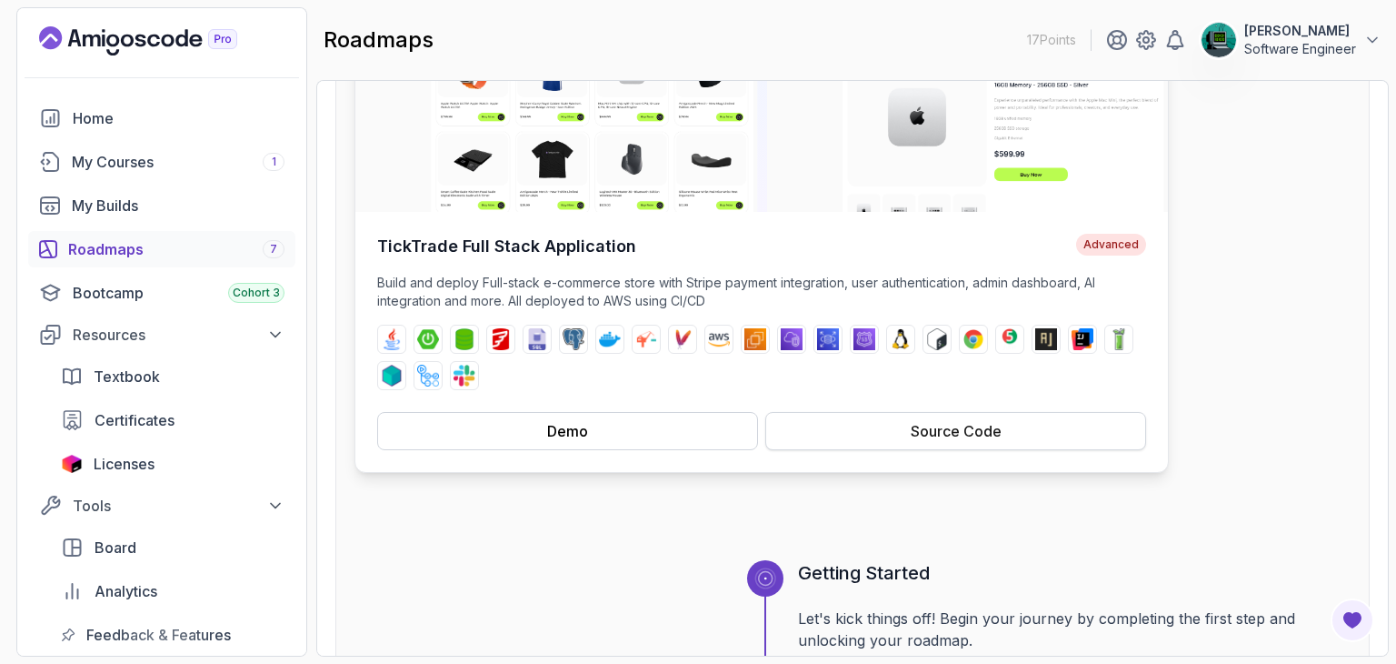
scroll to position [636, 0]
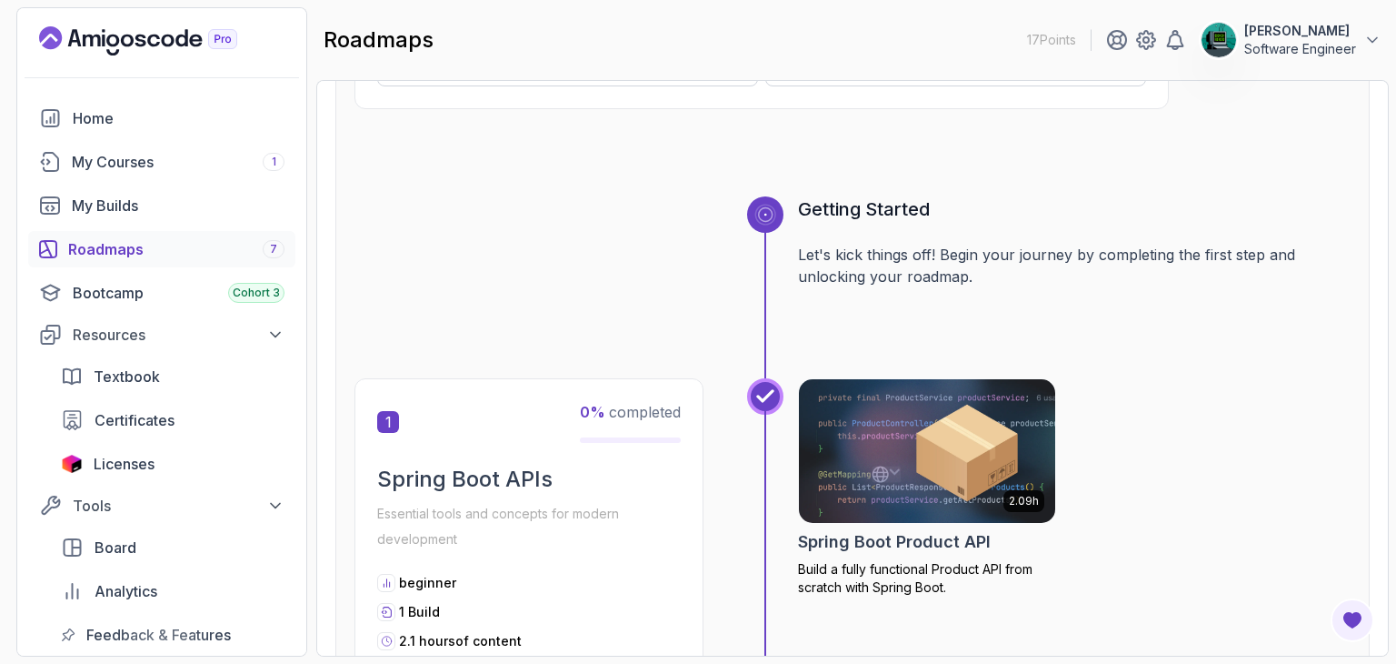
click at [769, 212] on rect at bounding box center [765, 214] width 7 height 7
click at [519, 451] on div "1 0 % completed Spring Boot APIs Essential tools and concepts for modern develo…" at bounding box center [529, 550] width 349 height 345
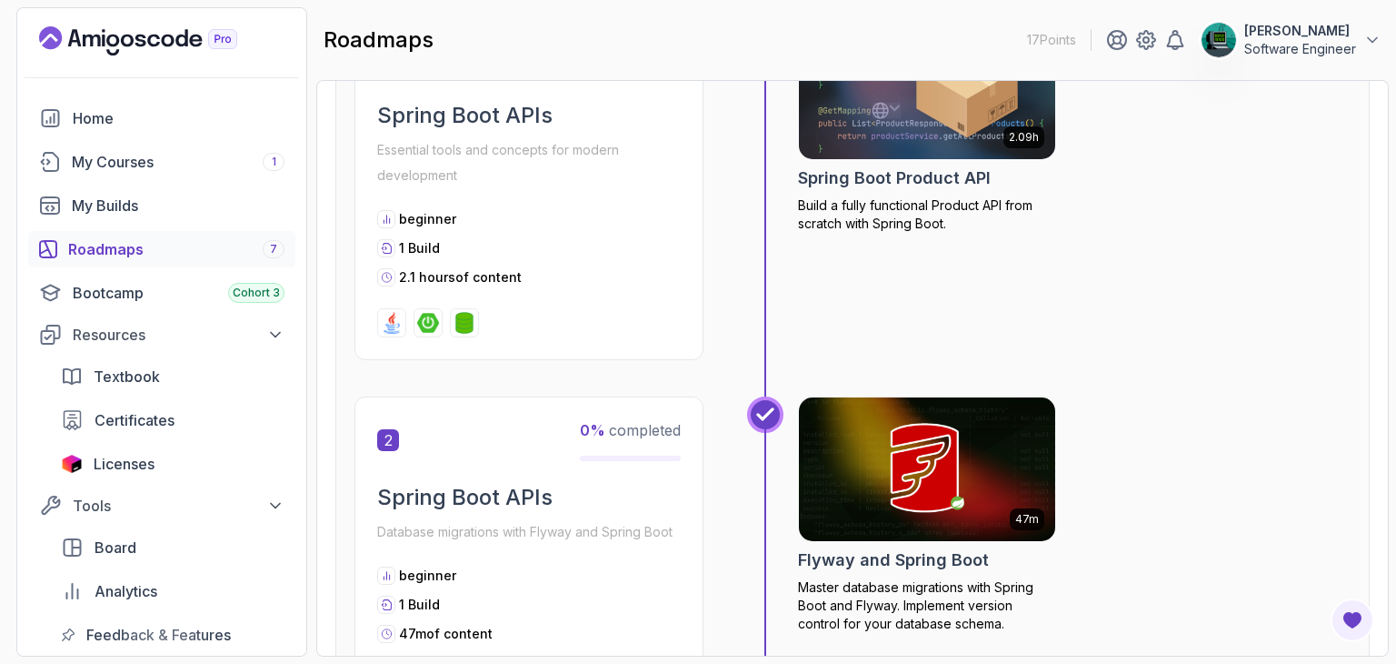
click at [451, 303] on div "1 0 % completed Spring Boot APIs Essential tools and concepts for modern develo…" at bounding box center [529, 187] width 349 height 345
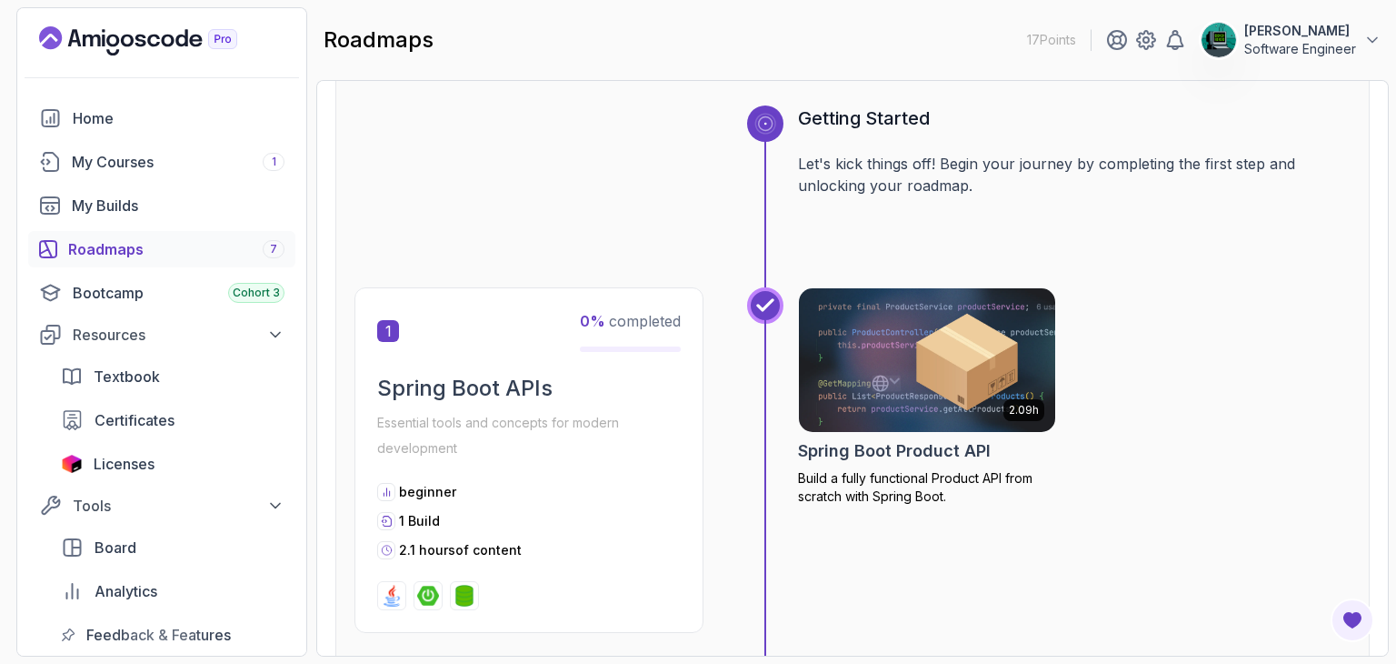
drag, startPoint x: 582, startPoint y: 317, endPoint x: 477, endPoint y: 334, distance: 105.8
click at [581, 317] on span "0 %" at bounding box center [592, 321] width 25 height 18
drag, startPoint x: 364, startPoint y: 339, endPoint x: 385, endPoint y: 323, distance: 27.3
click at [369, 335] on div "1 0 % completed Spring Boot APIs Essential tools and concepts for modern develo…" at bounding box center [529, 459] width 349 height 345
click at [385, 323] on span "1" at bounding box center [388, 331] width 22 height 22
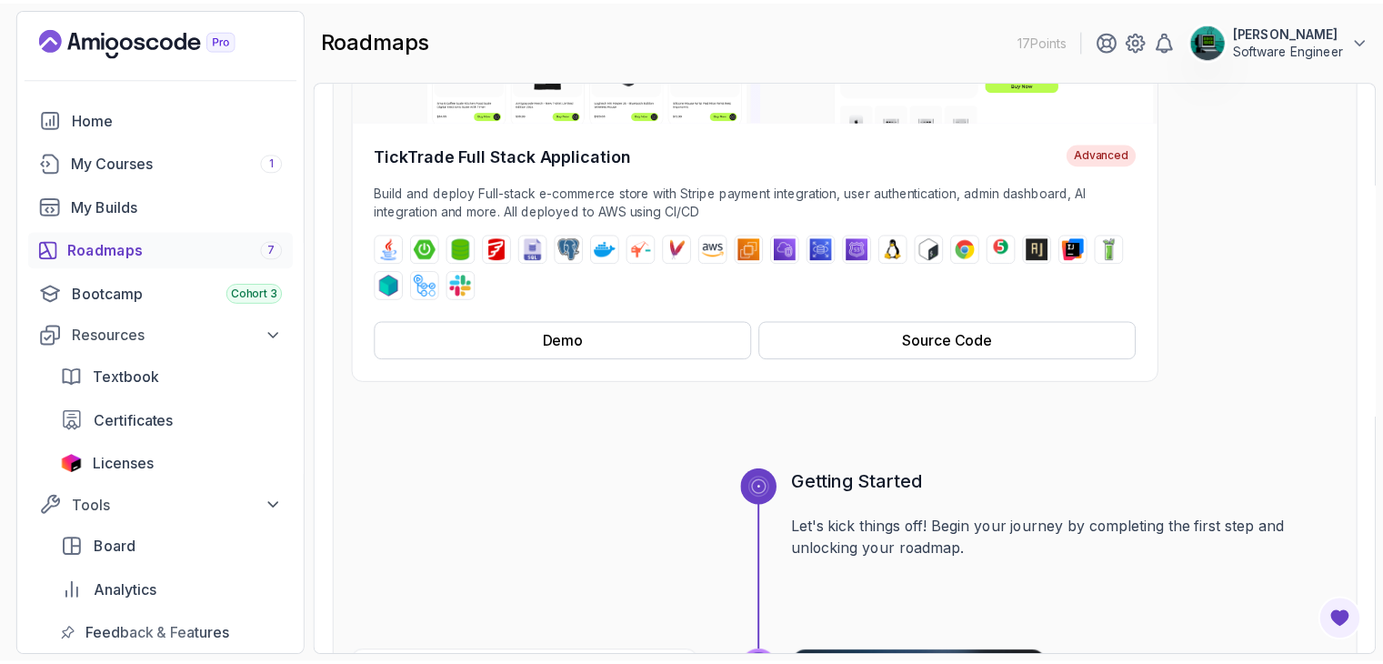
scroll to position [909, 0]
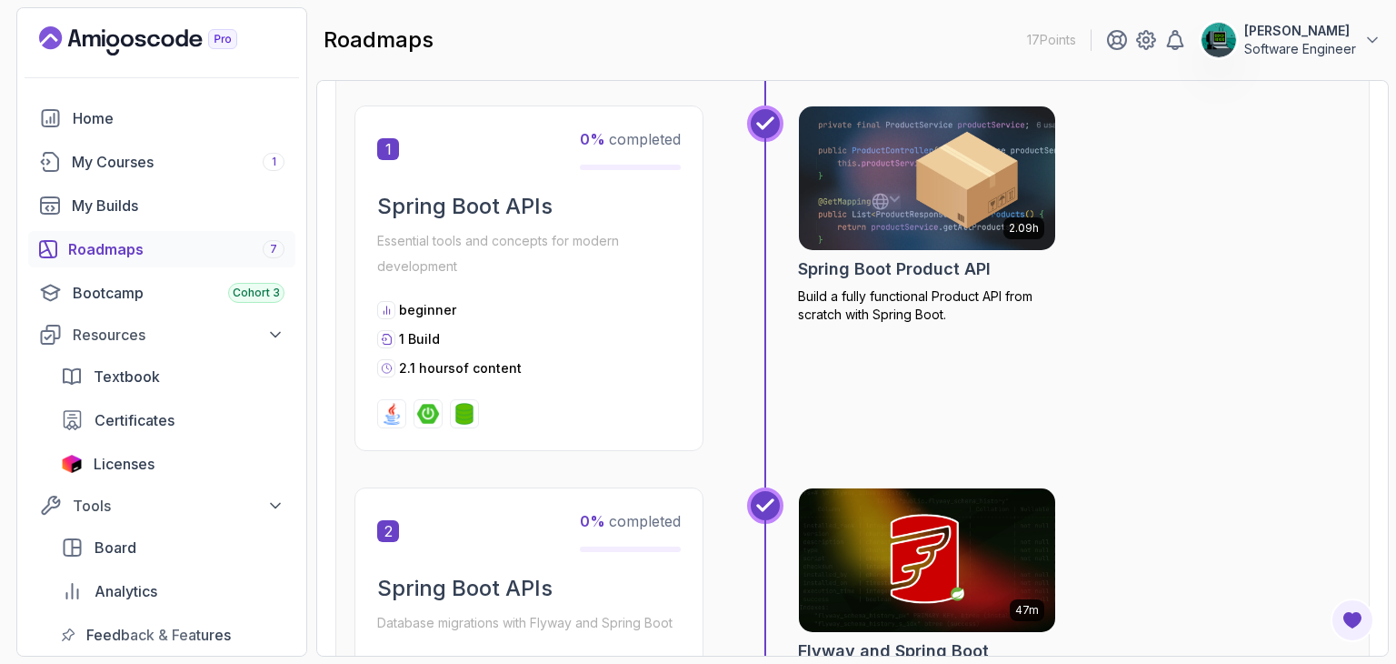
click at [395, 277] on p "Essential tools and concepts for modern development" at bounding box center [529, 253] width 304 height 51
drag, startPoint x: 455, startPoint y: 224, endPoint x: 492, endPoint y: 194, distance: 47.1
click at [458, 221] on div "Spring Boot APIs Essential tools and concepts for modern development" at bounding box center [529, 235] width 304 height 87
click at [505, 183] on div "1 0 % completed Spring Boot APIs Essential tools and concepts for modern develo…" at bounding box center [529, 277] width 349 height 345
click at [508, 201] on h2 "Spring Boot APIs" at bounding box center [529, 206] width 304 height 29
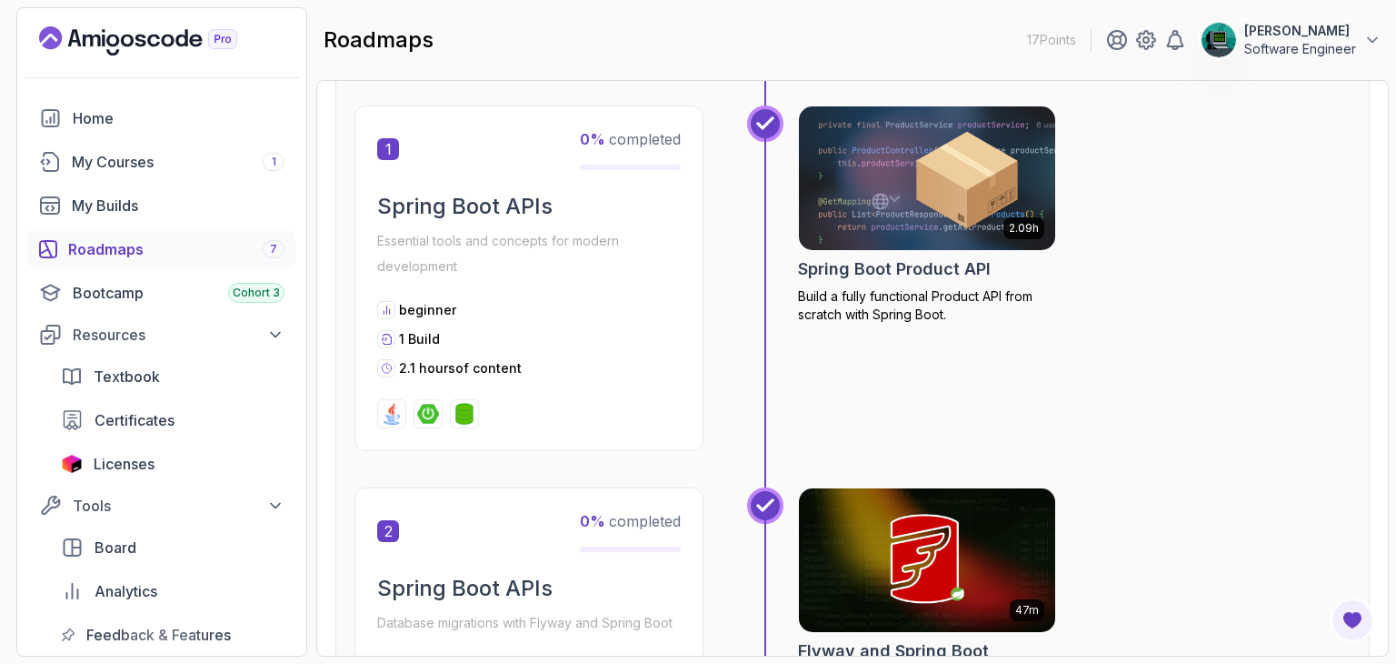
click at [406, 399] on div at bounding box center [529, 413] width 304 height 29
drag, startPoint x: 387, startPoint y: 145, endPoint x: 513, endPoint y: 120, distance: 128.0
click at [425, 136] on div "1 0 % completed" at bounding box center [529, 149] width 304 height 42
click at [607, 144] on span "0 % completed" at bounding box center [630, 139] width 101 height 18
click at [909, 213] on img at bounding box center [927, 178] width 269 height 151
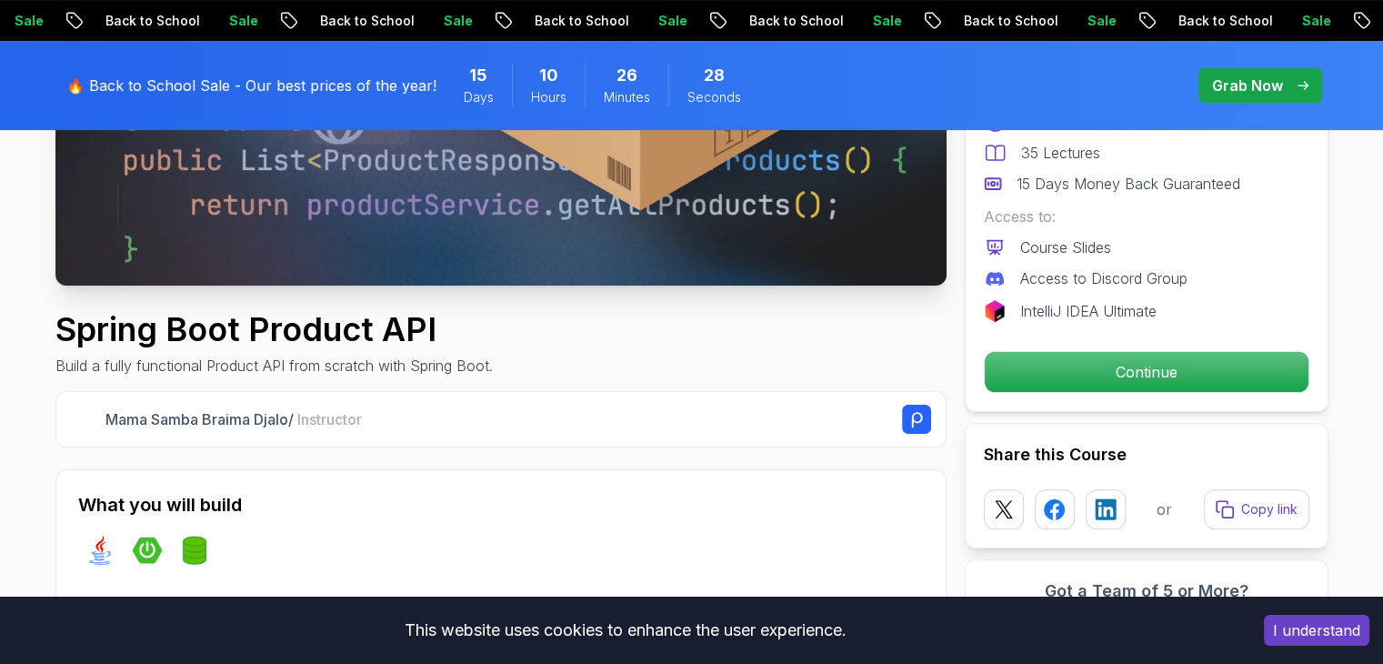
scroll to position [364, 0]
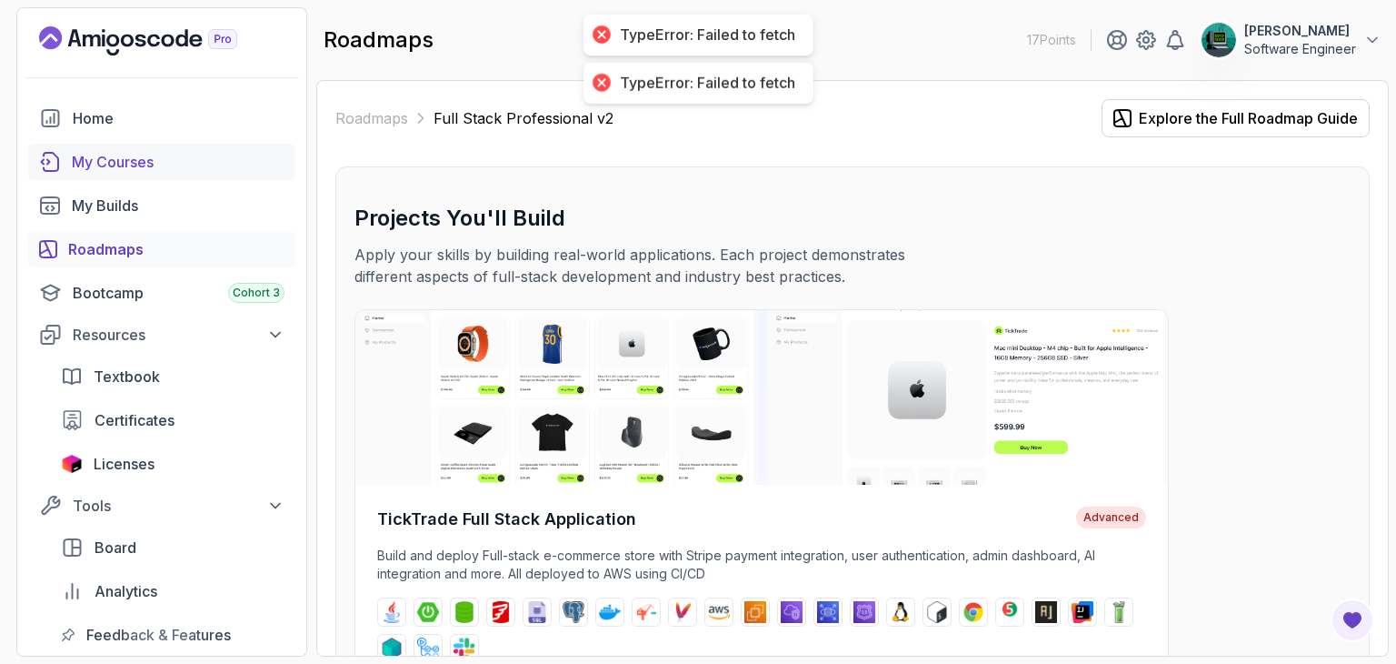
click at [139, 161] on div "My Courses" at bounding box center [178, 162] width 213 height 22
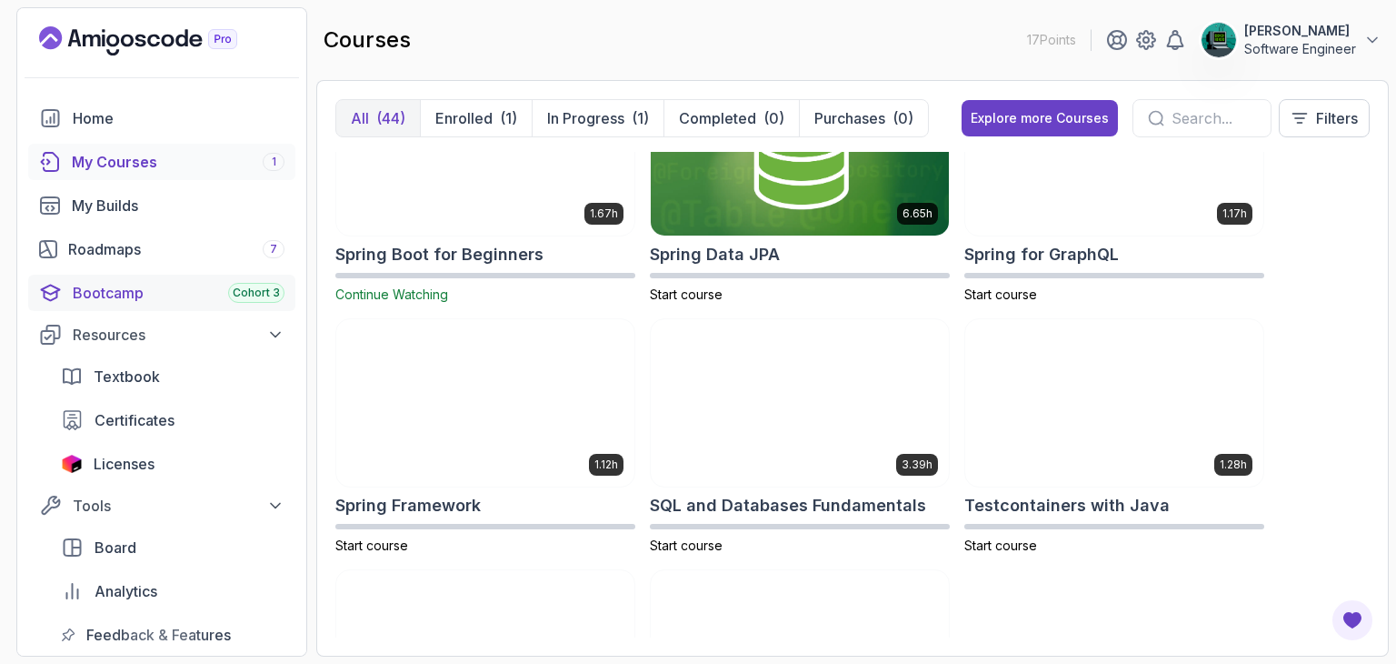
scroll to position [2727, 0]
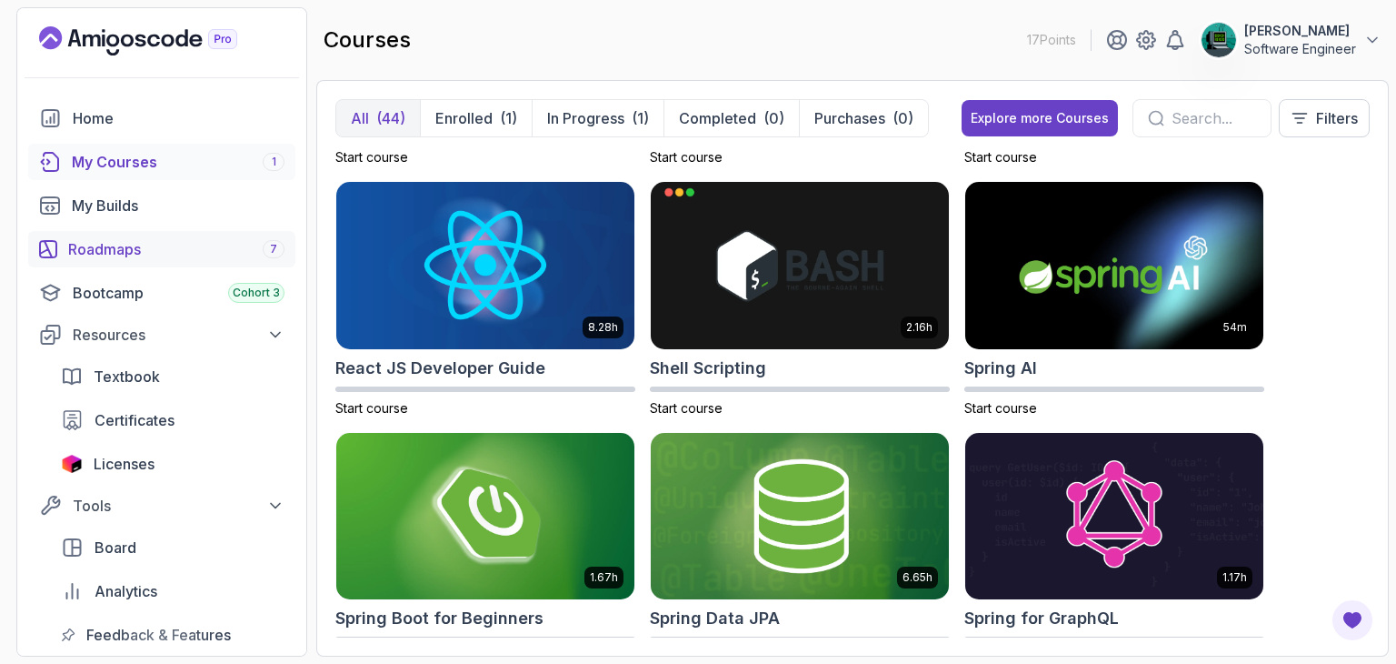
click at [76, 234] on link "Roadmaps 7" at bounding box center [161, 249] width 267 height 36
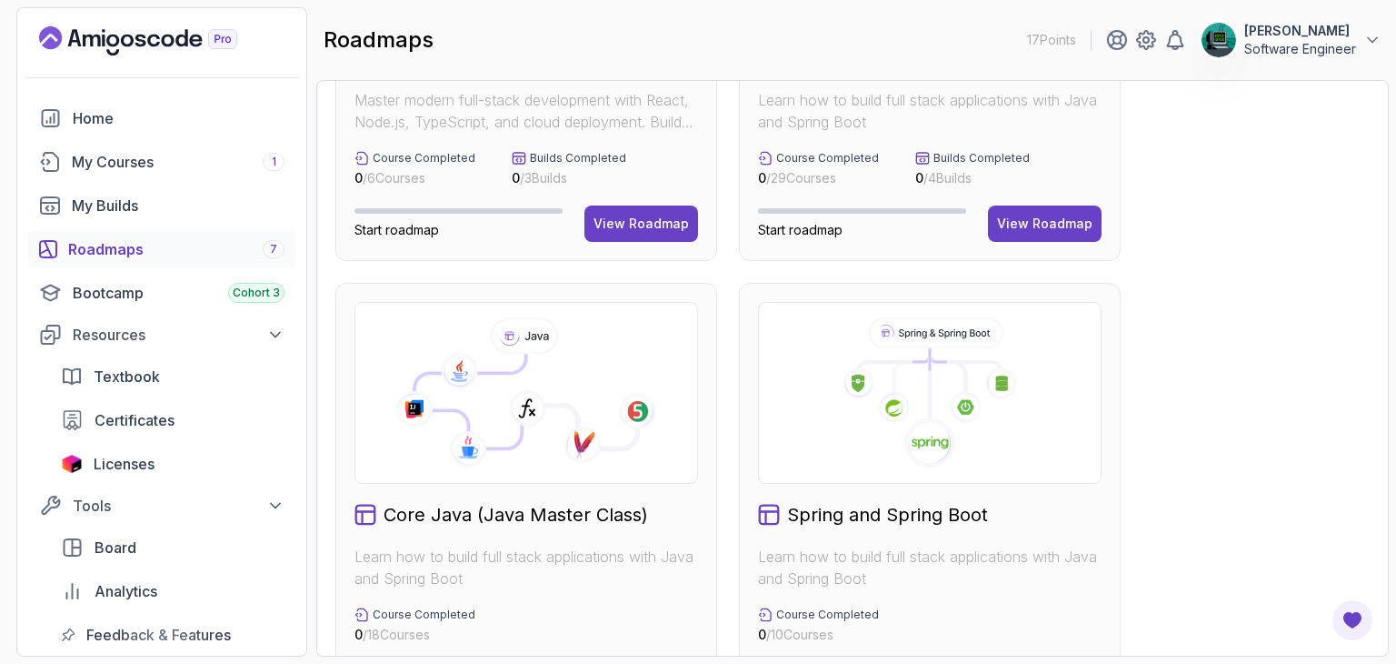
scroll to position [364, 0]
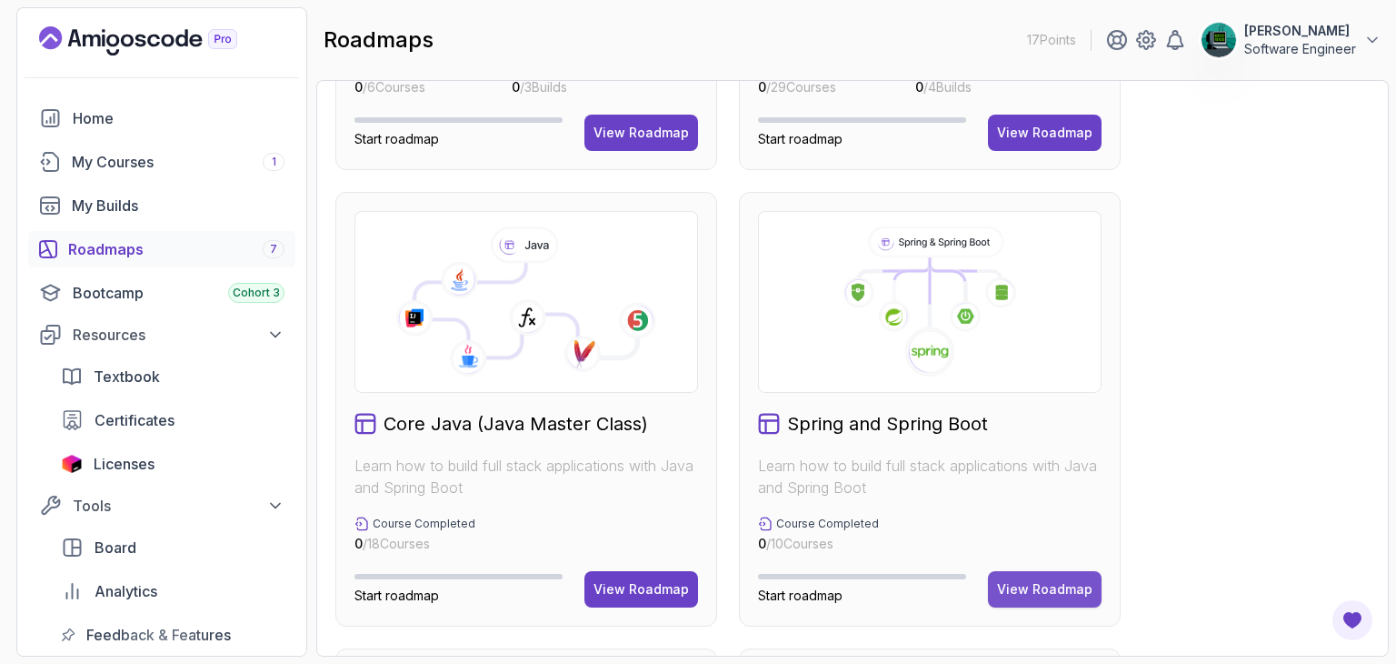
click at [1041, 575] on button "View Roadmap" at bounding box center [1045, 589] width 114 height 36
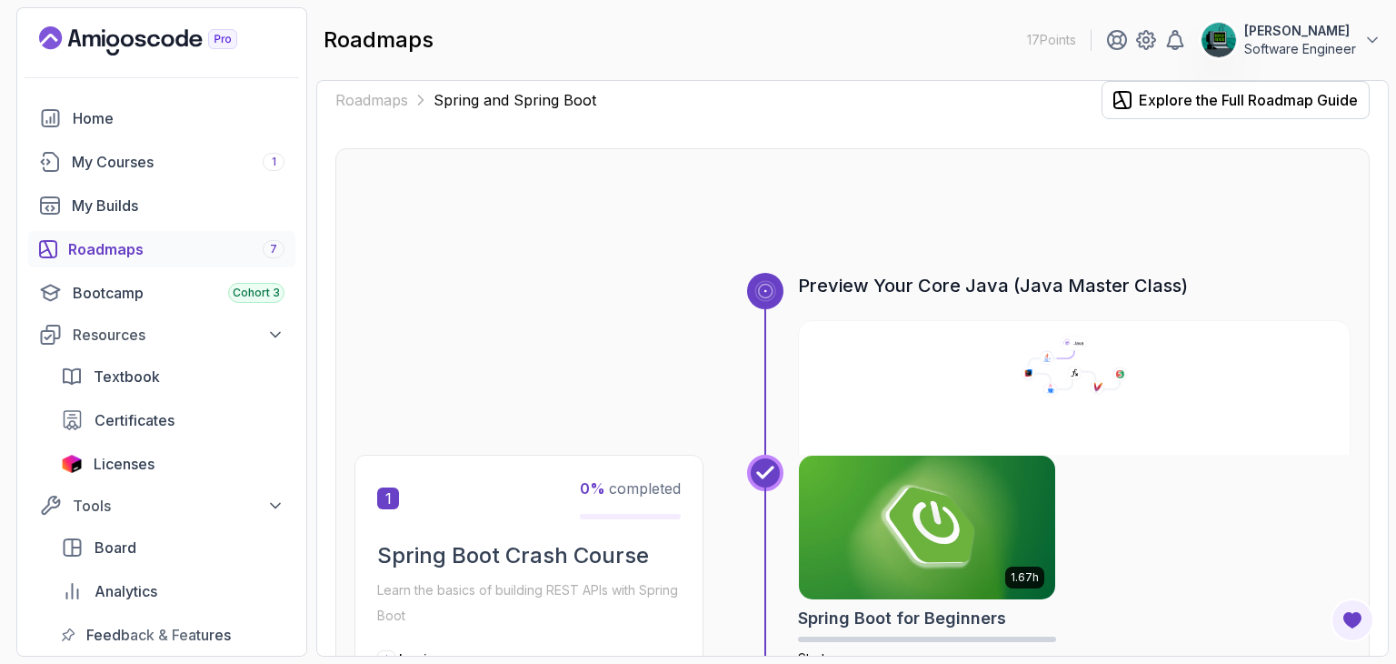
scroll to position [200, 0]
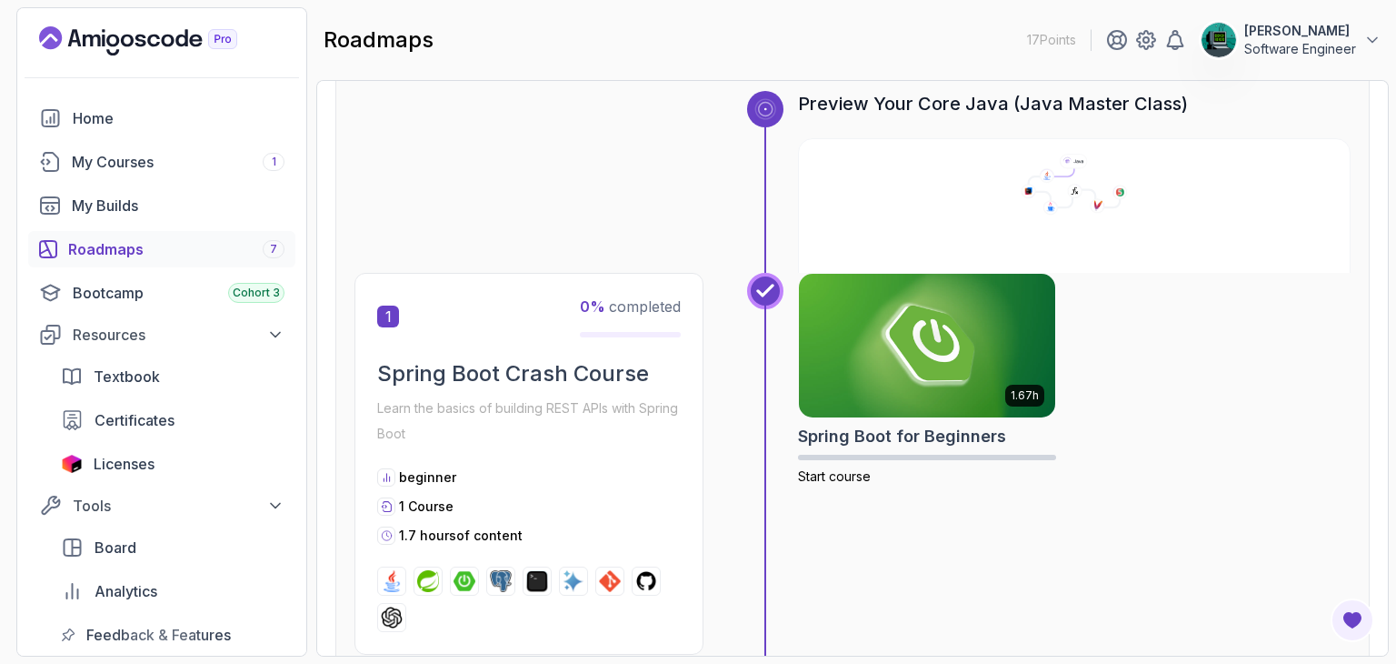
click at [527, 356] on div "1 0 % completed Spring Boot Crash Course Learn the basics of building REST APIs…" at bounding box center [529, 464] width 349 height 382
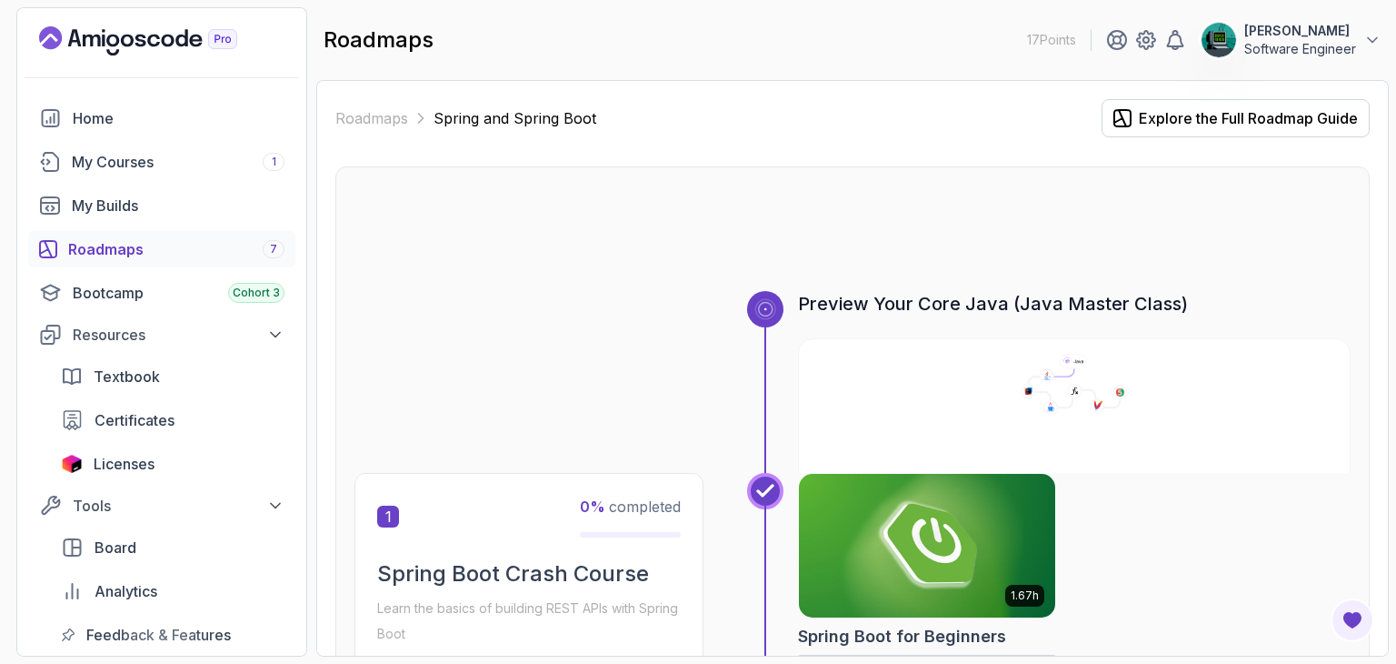
scroll to position [182, 0]
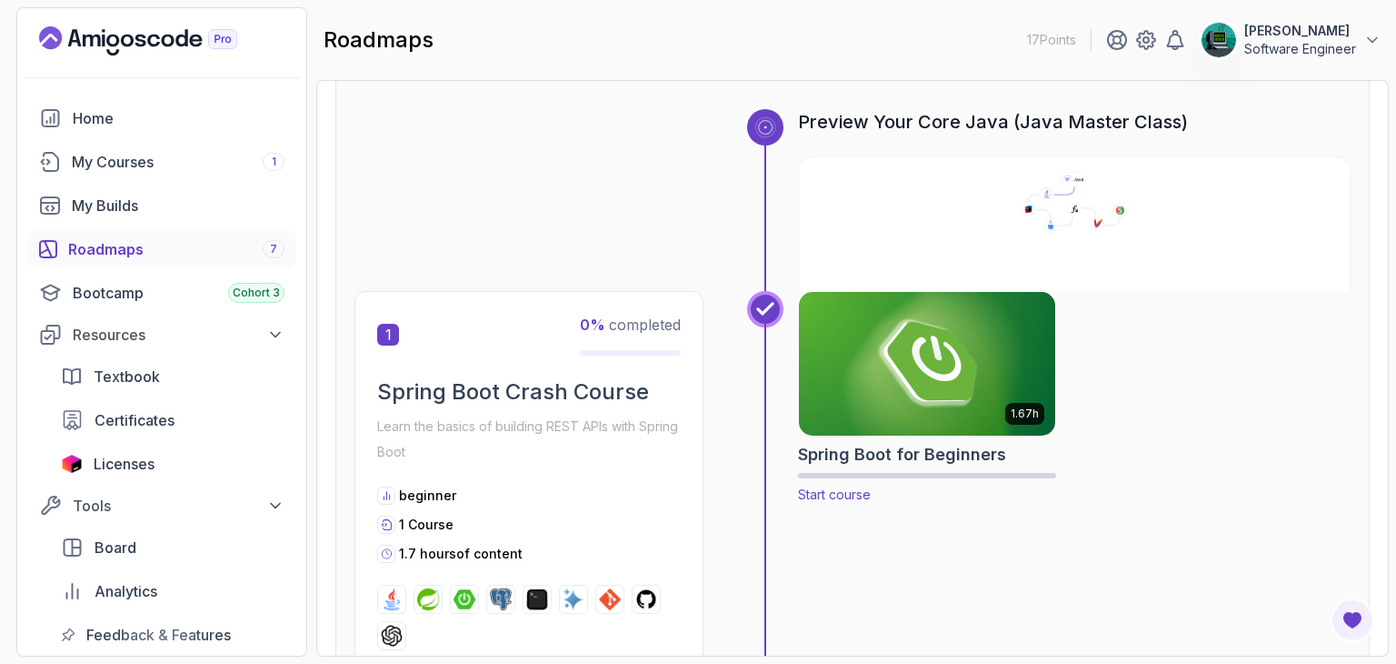
click at [869, 346] on img at bounding box center [927, 363] width 269 height 151
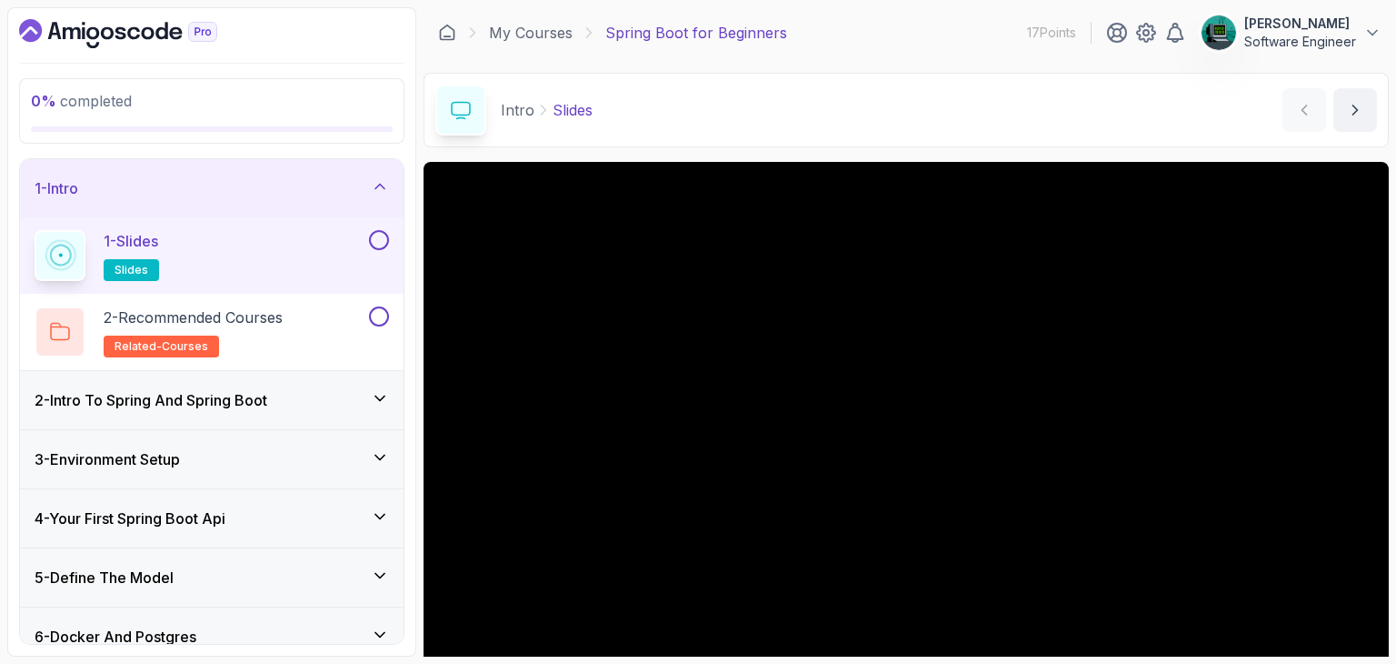
scroll to position [175, 0]
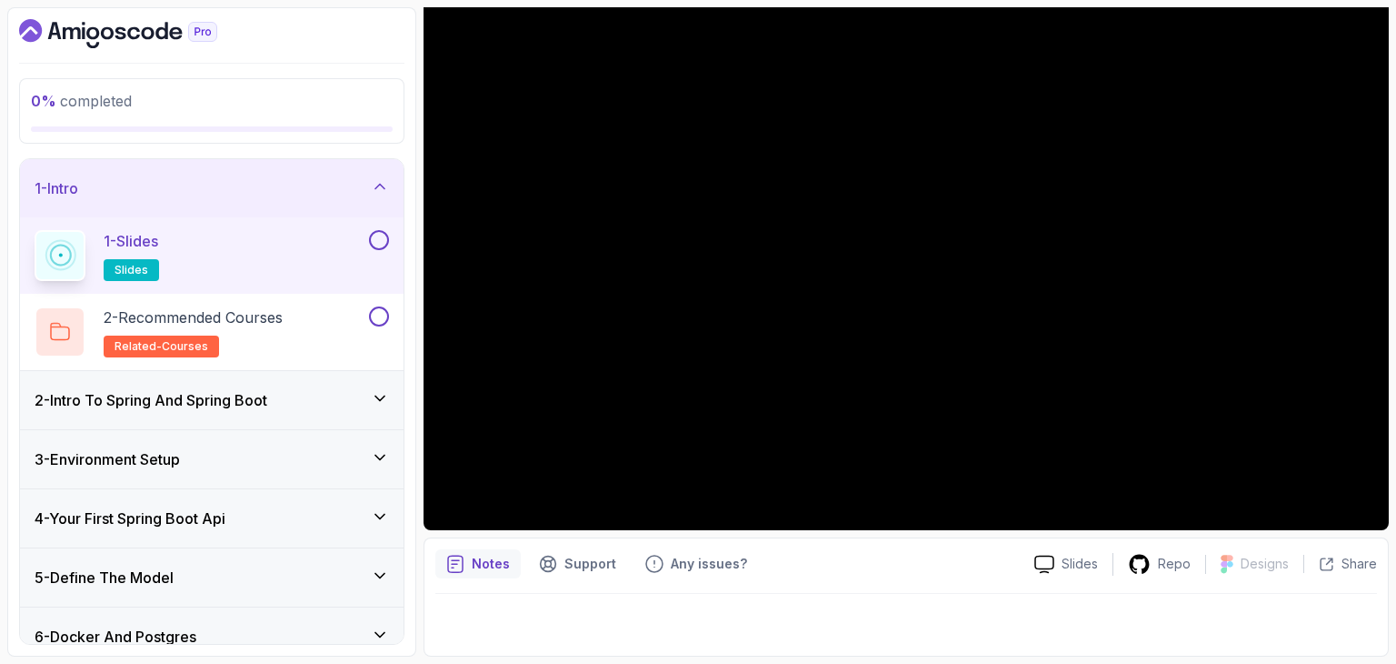
click at [375, 233] on button at bounding box center [379, 240] width 20 height 20
click at [227, 306] on p "2 - Recommended Courses" at bounding box center [193, 317] width 179 height 22
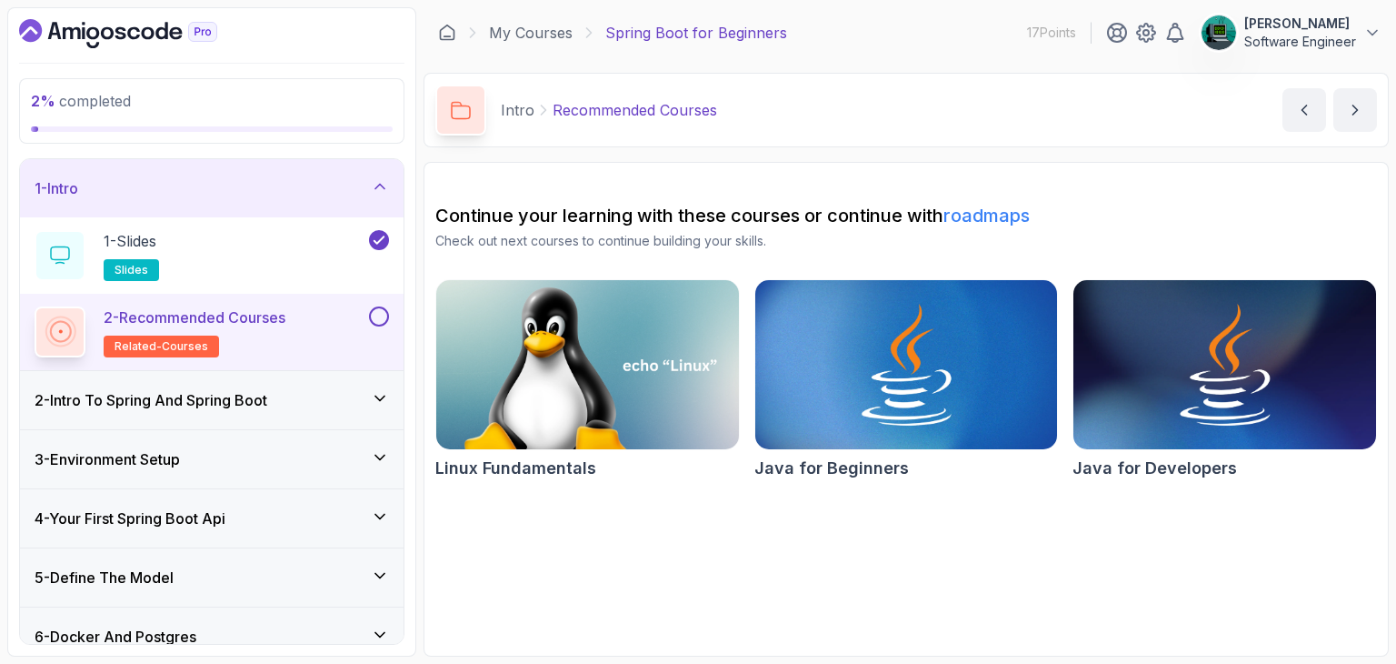
click at [379, 316] on button at bounding box center [379, 316] width 20 height 20
click at [361, 401] on div "2 - Intro To Spring And Spring Boot" at bounding box center [212, 400] width 355 height 22
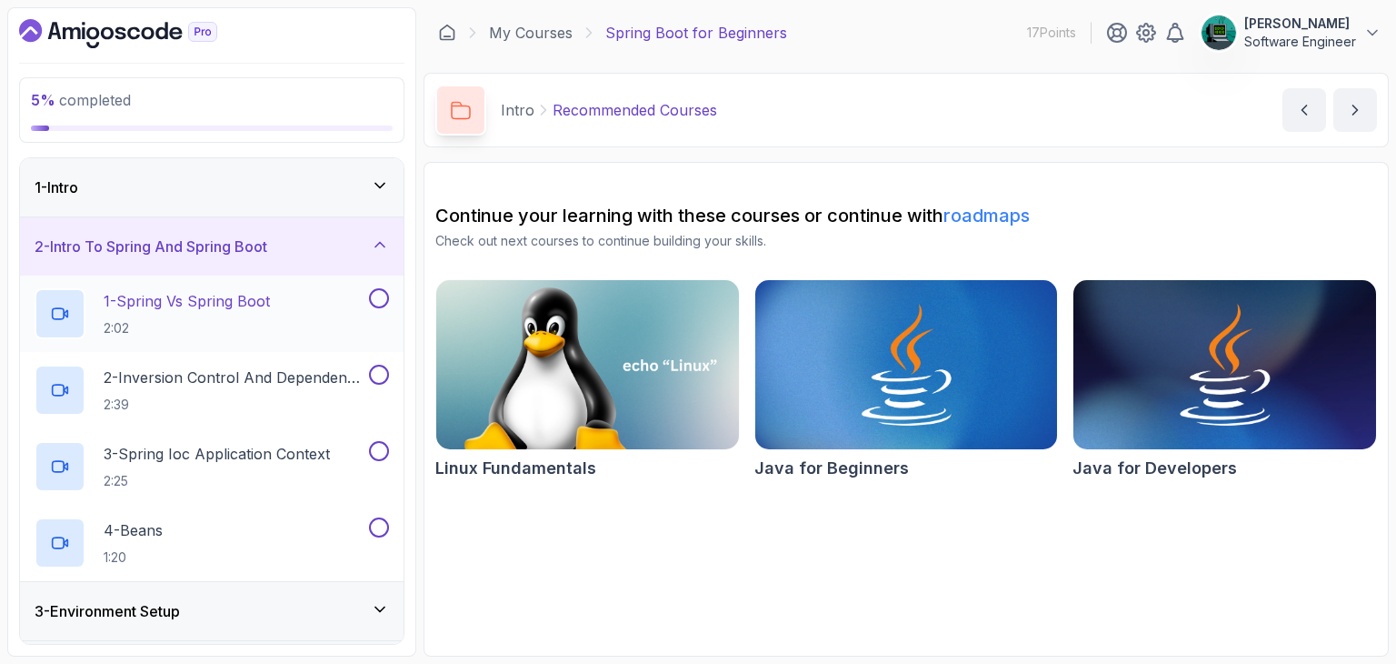
click at [304, 314] on div "1 - Spring Vs Spring Boot 2:02" at bounding box center [200, 313] width 331 height 51
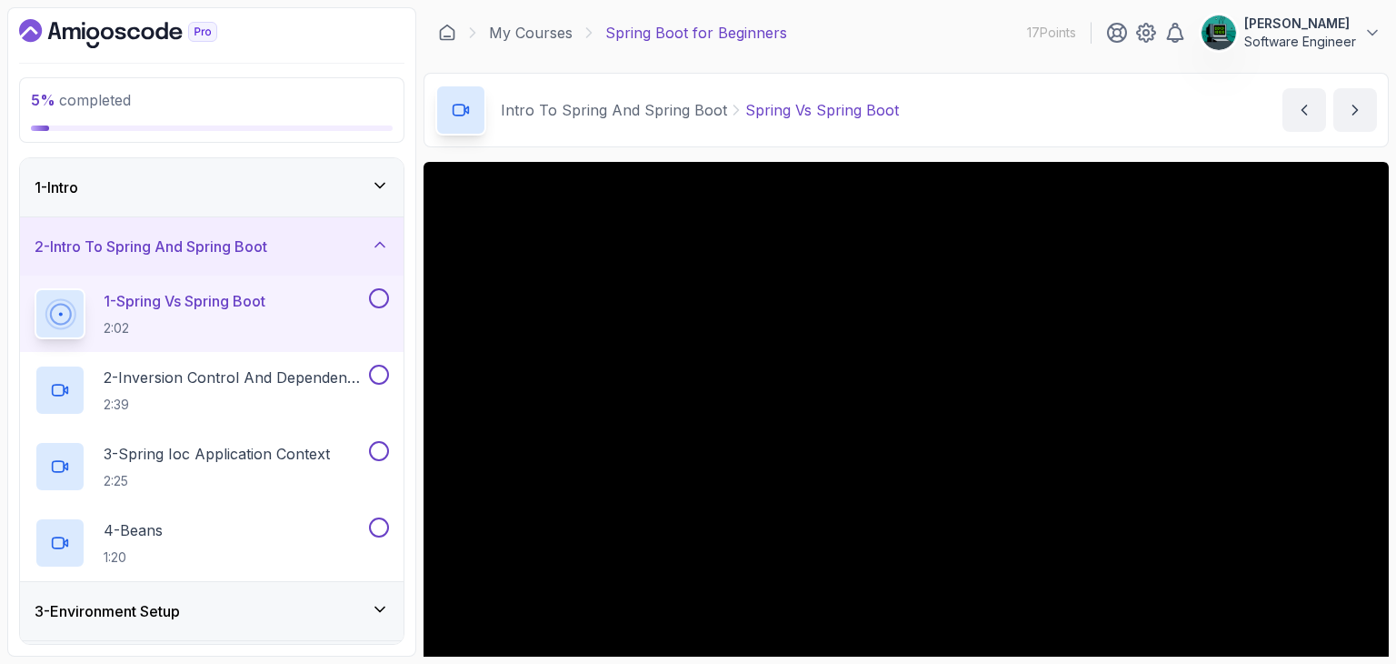
scroll to position [91, 0]
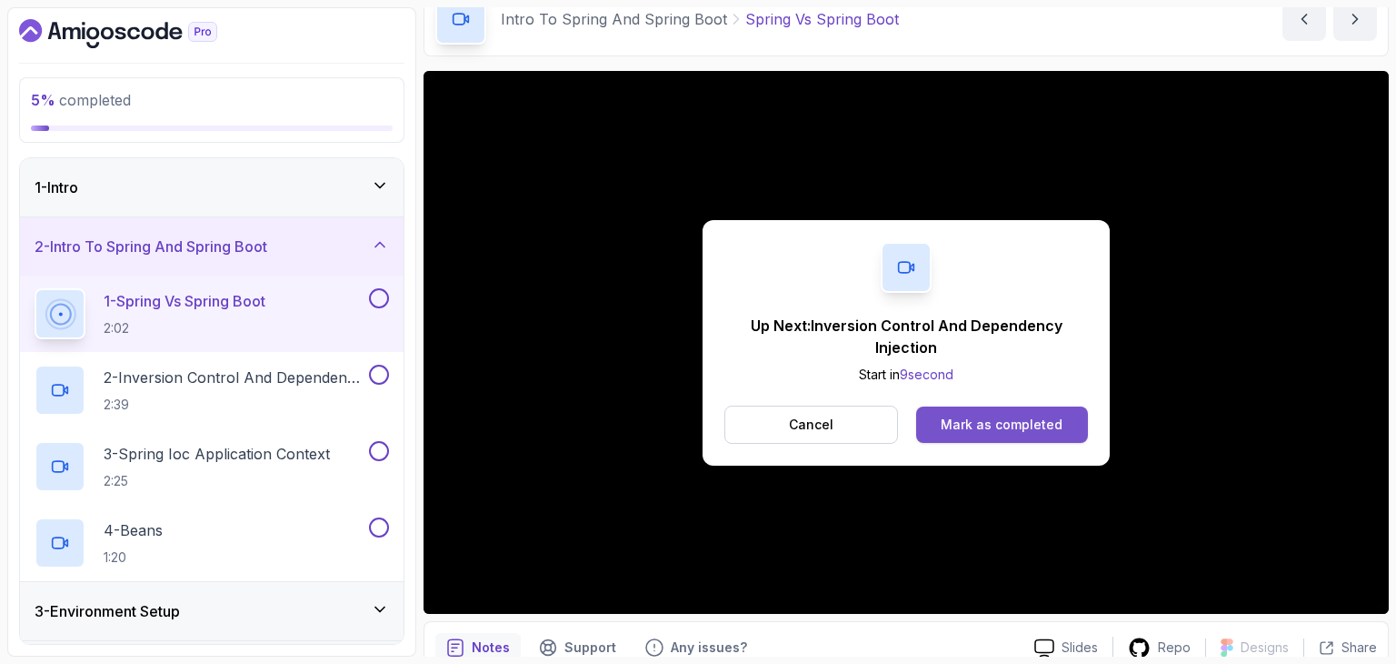
click at [976, 428] on div "Mark as completed" at bounding box center [1002, 424] width 122 height 18
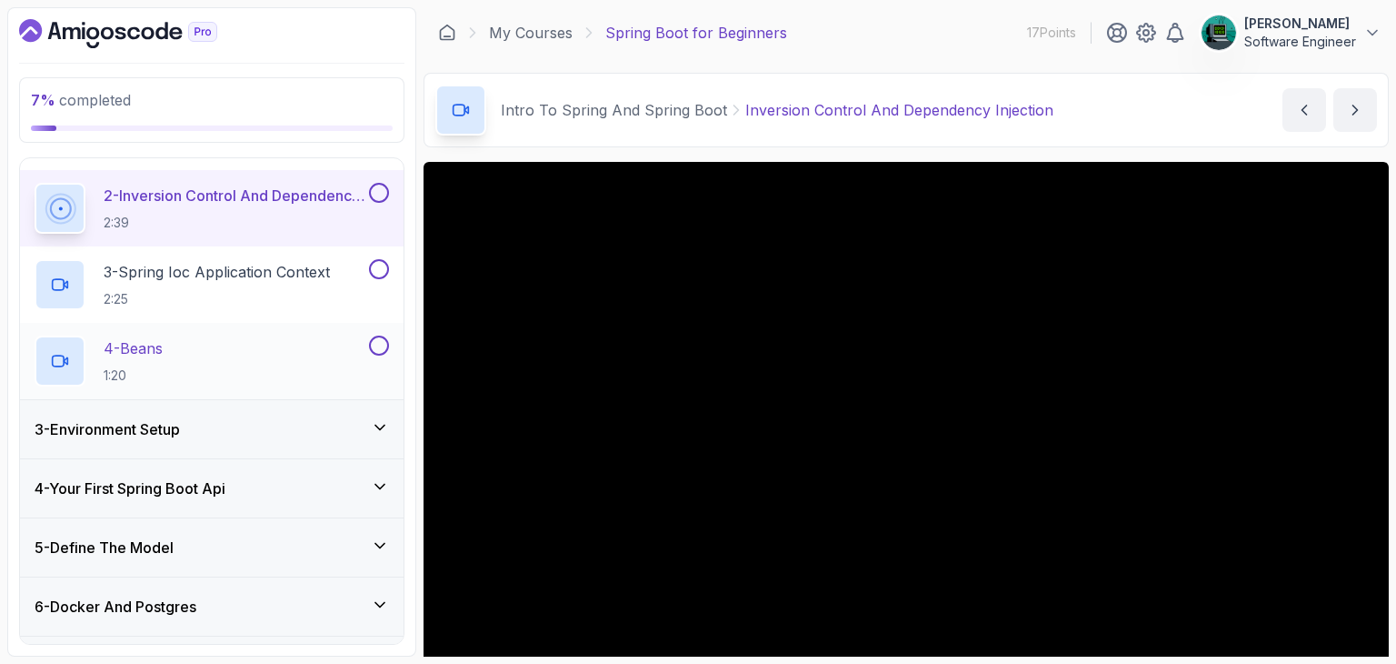
scroll to position [525, 0]
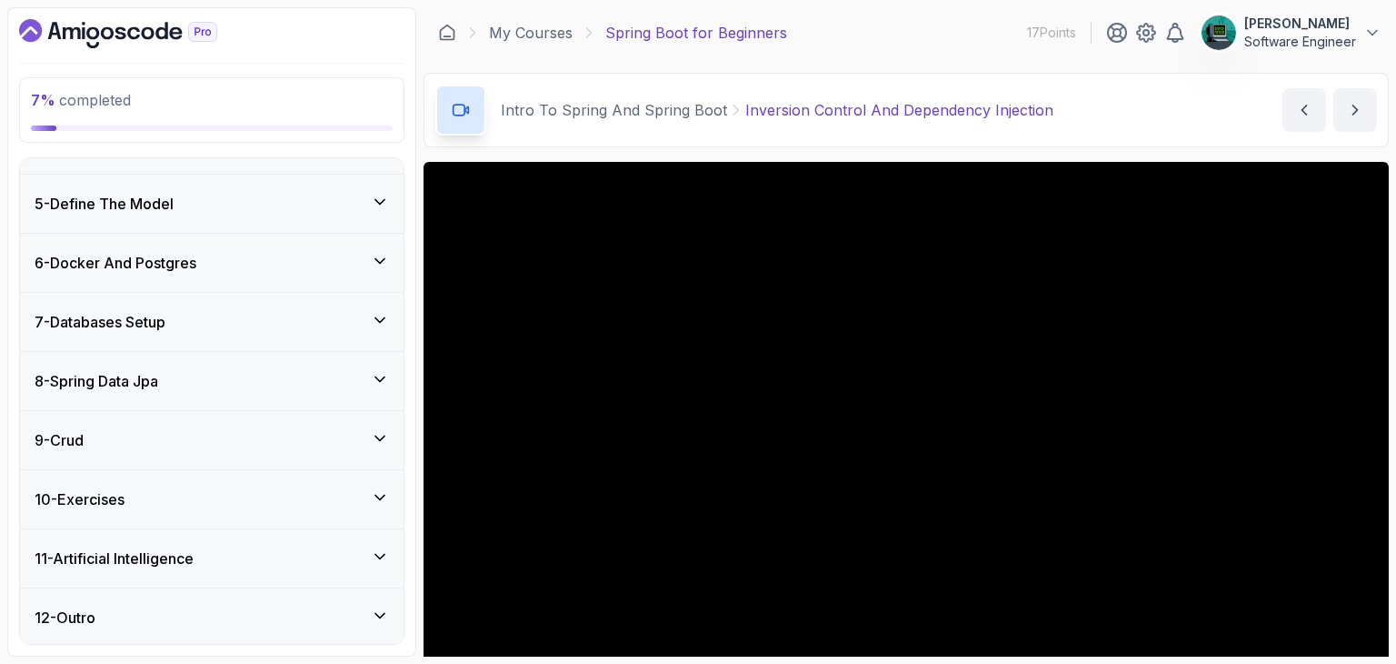
click at [240, 430] on div "9 - Crud" at bounding box center [212, 440] width 355 height 22
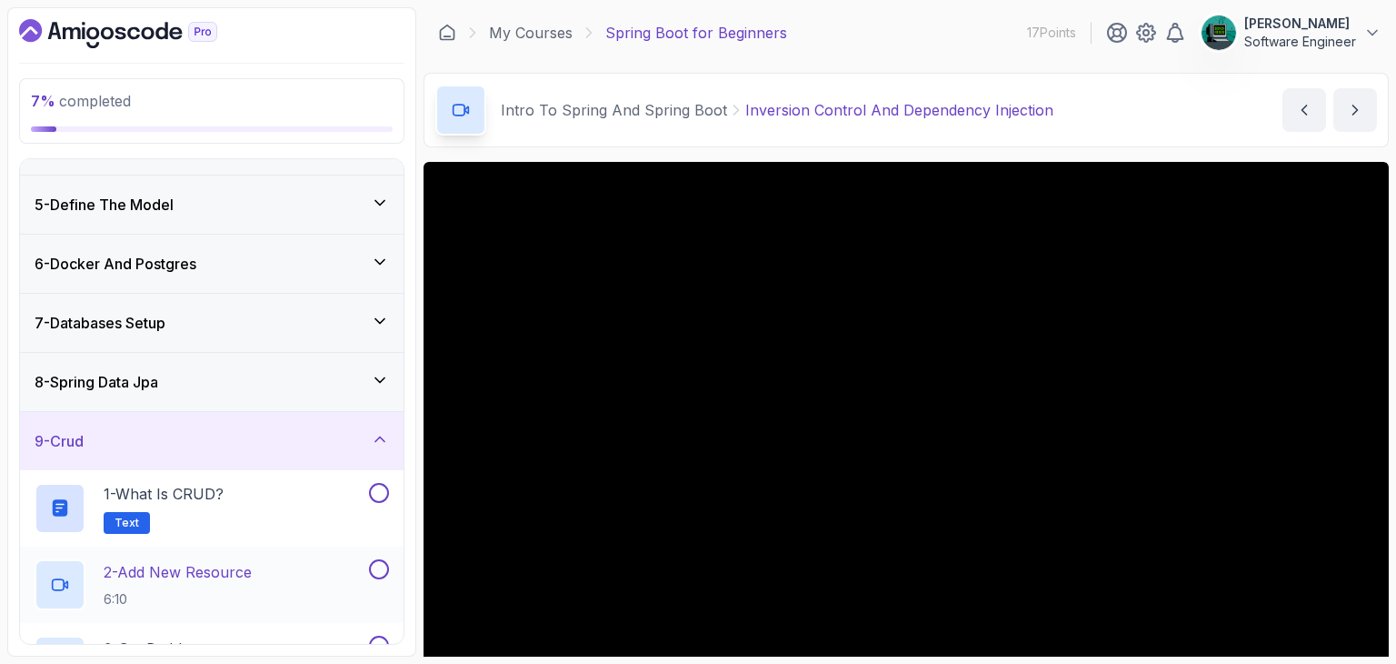
scroll to position [402, 0]
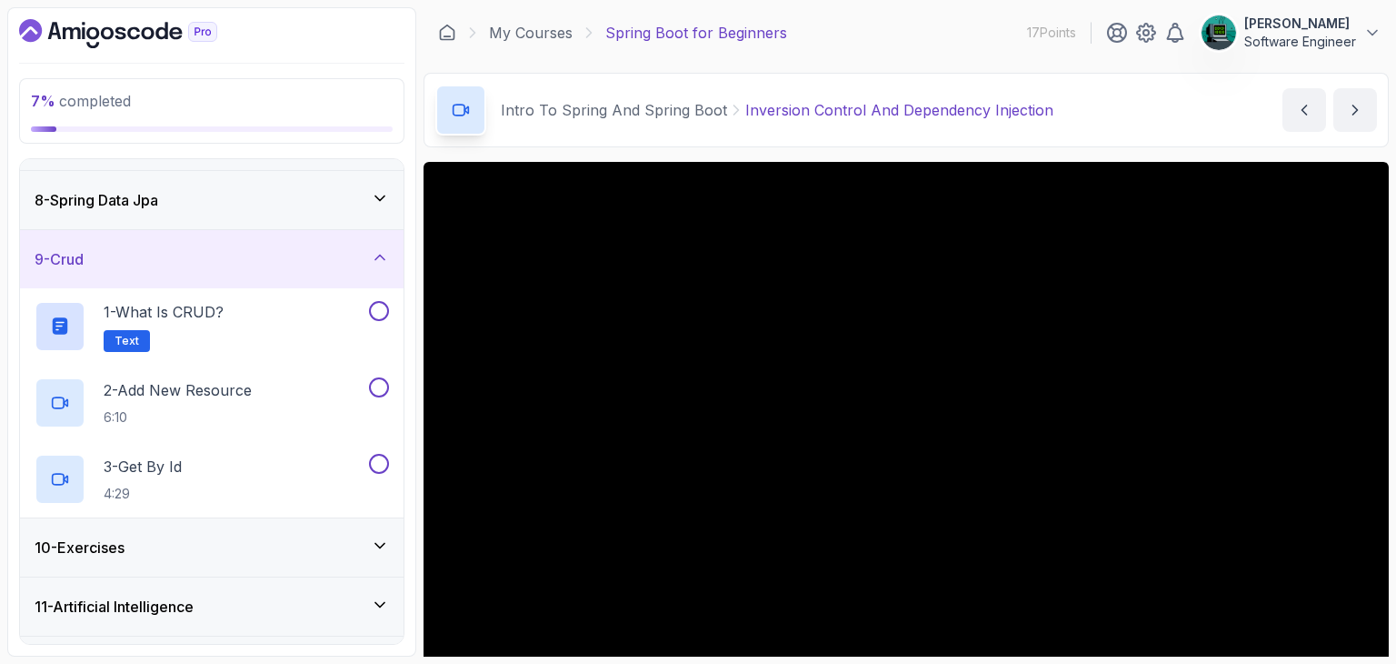
click at [230, 248] on div "9 - Crud" at bounding box center [212, 259] width 355 height 22
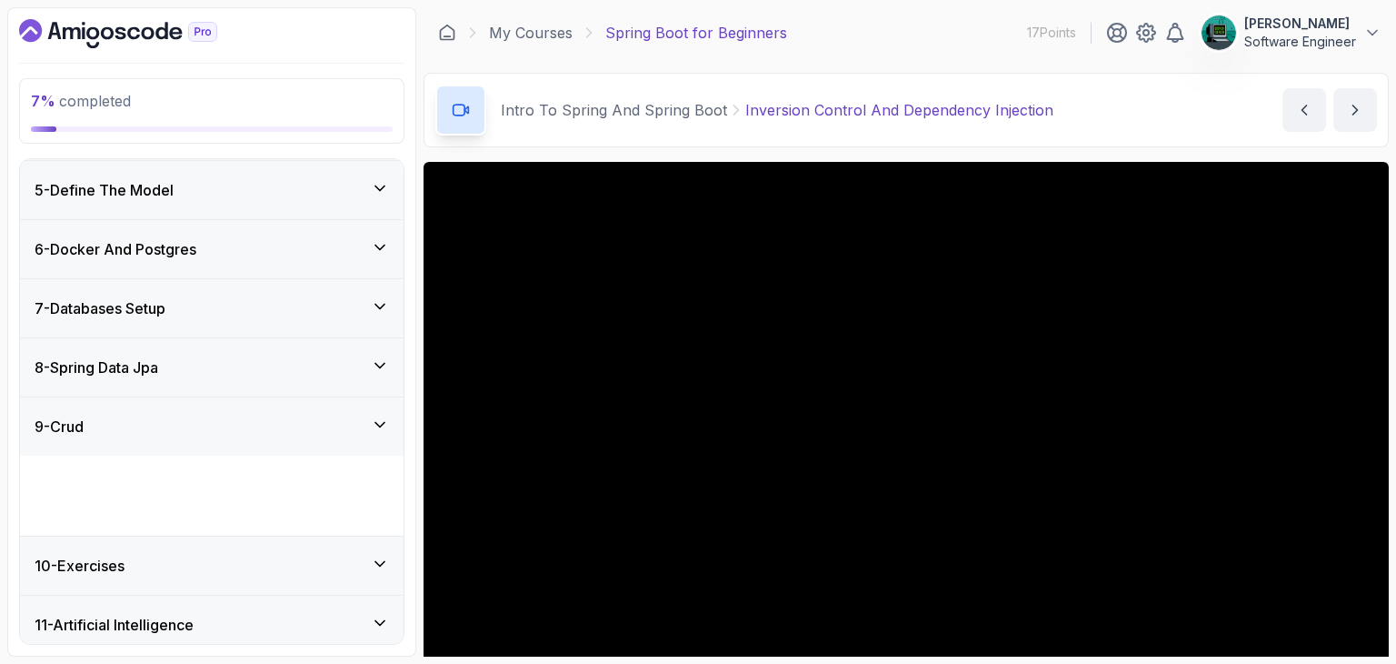
scroll to position [220, 0]
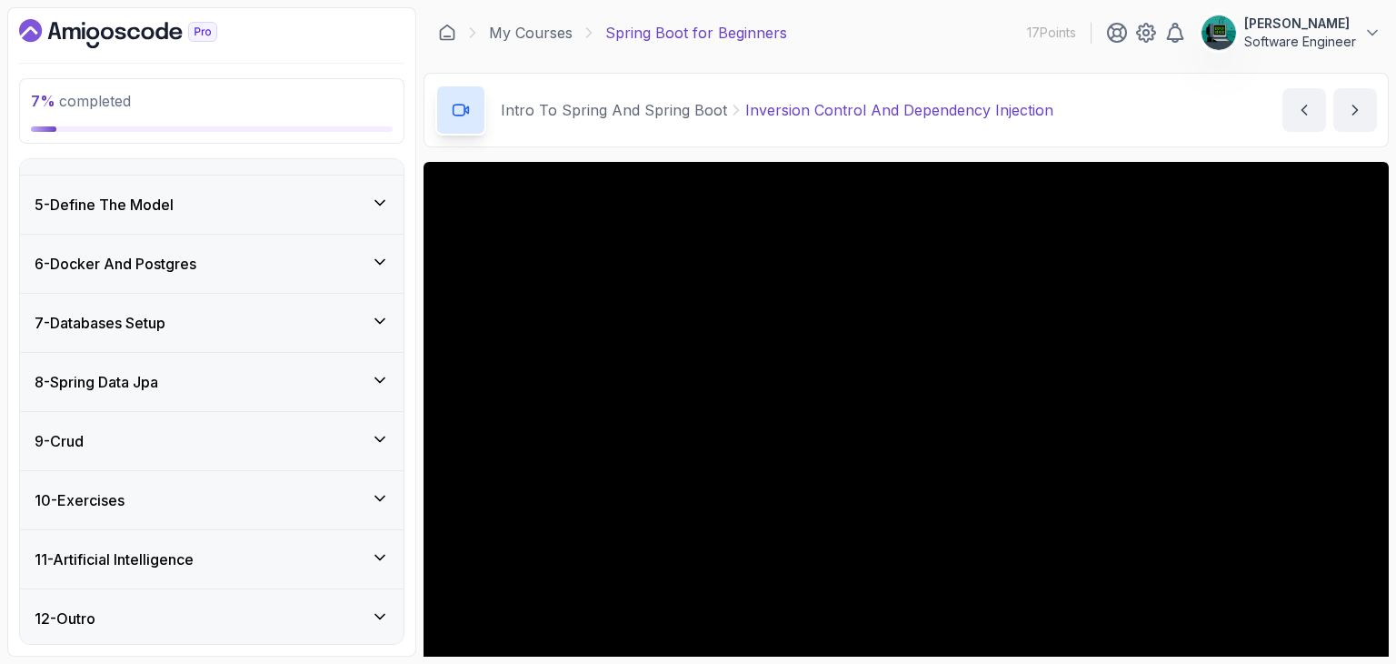
click at [262, 371] on div "8 - Spring Data Jpa" at bounding box center [212, 382] width 355 height 22
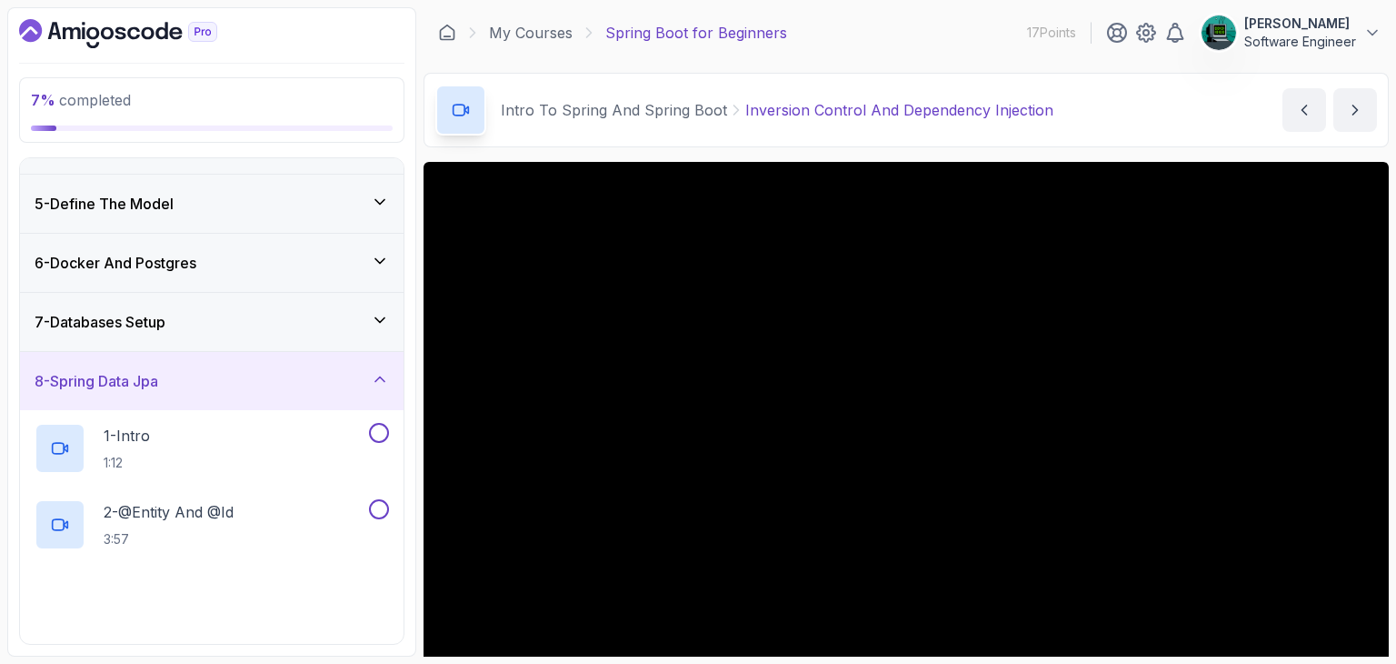
click at [259, 370] on div "8 - Spring Data Jpa" at bounding box center [212, 381] width 355 height 22
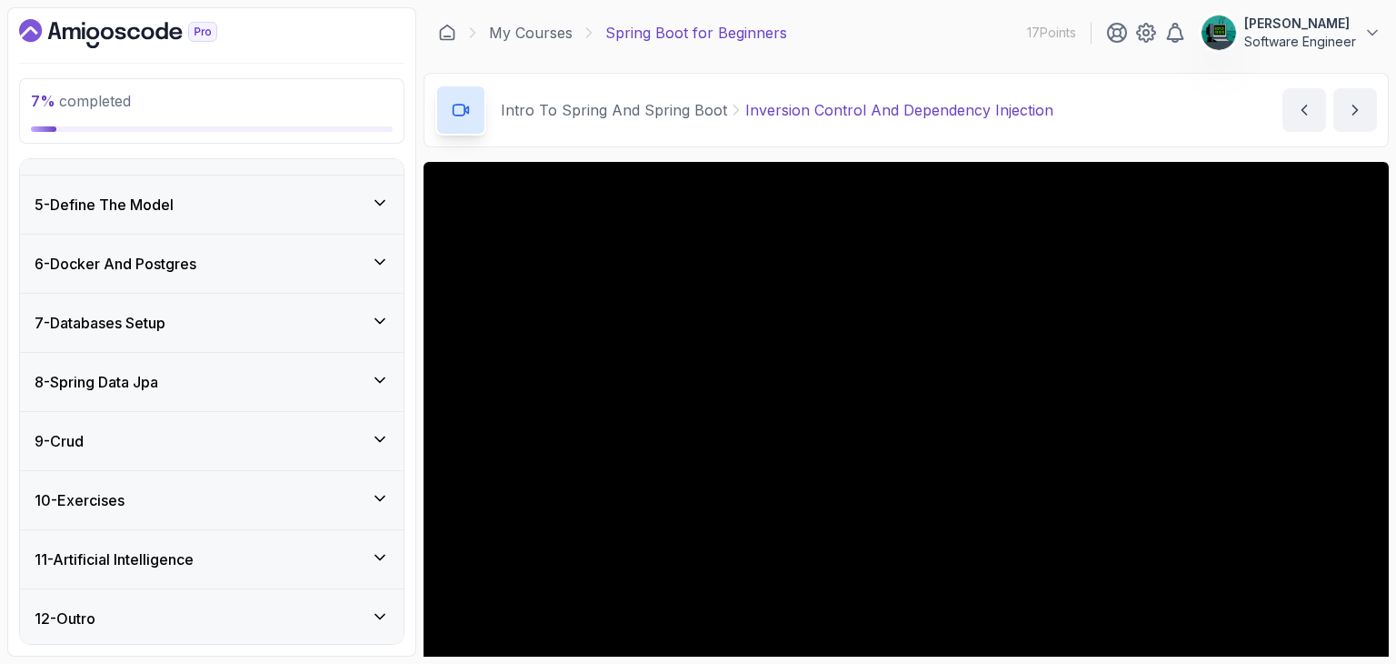
scroll to position [0, 0]
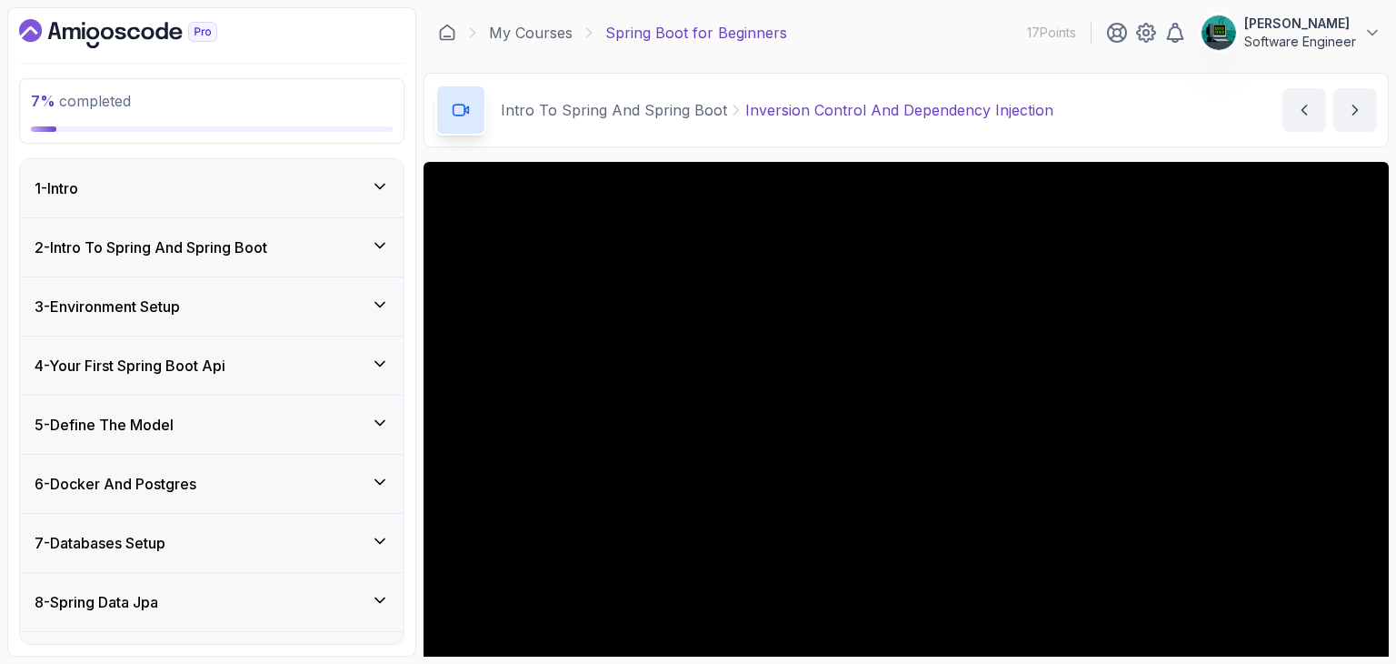
click at [1341, 26] on p "[PERSON_NAME]" at bounding box center [1301, 24] width 112 height 18
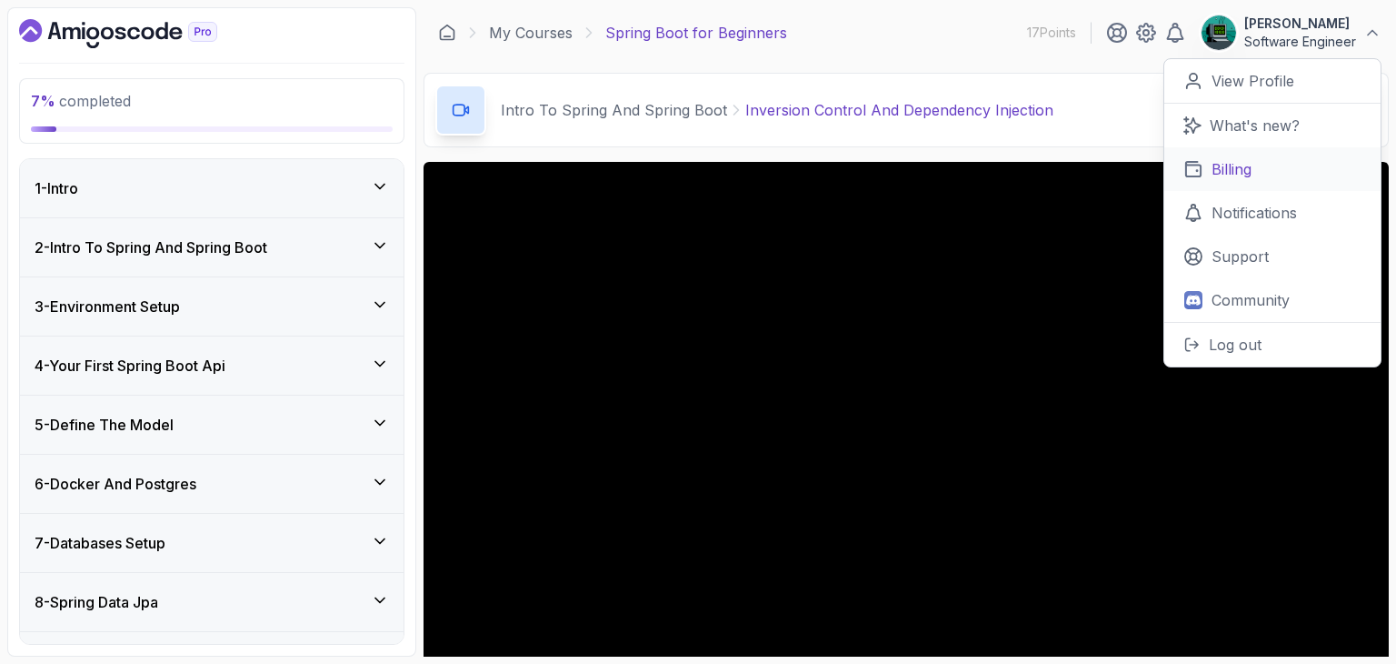
click at [1233, 162] on p "Billing" at bounding box center [1232, 169] width 40 height 22
